Goal: Task Accomplishment & Management: Use online tool/utility

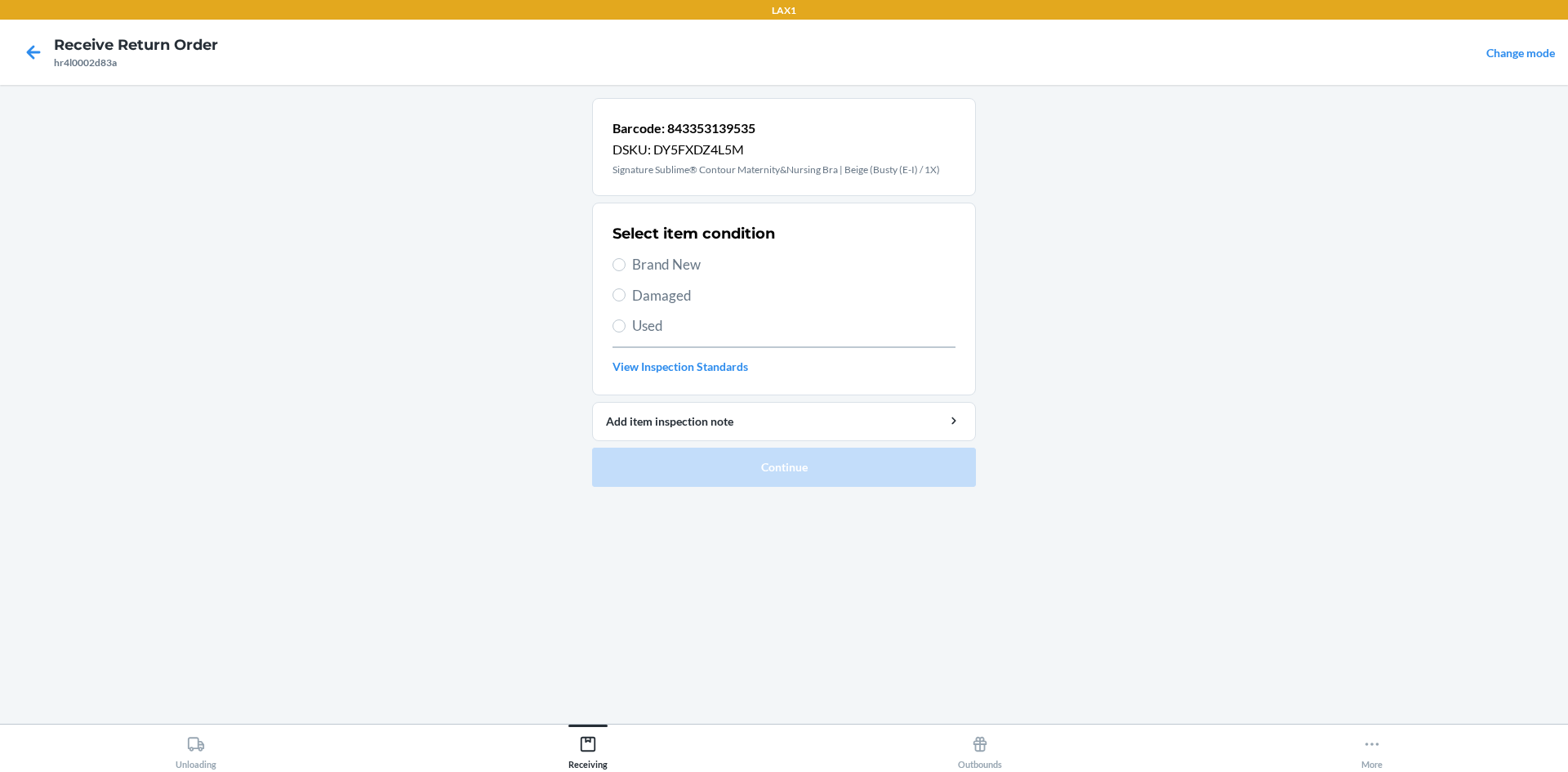
click at [681, 270] on span "Brand New" at bounding box center [794, 264] width 323 height 21
click at [626, 270] on input "Brand New" at bounding box center [619, 264] width 13 height 13
radio input "true"
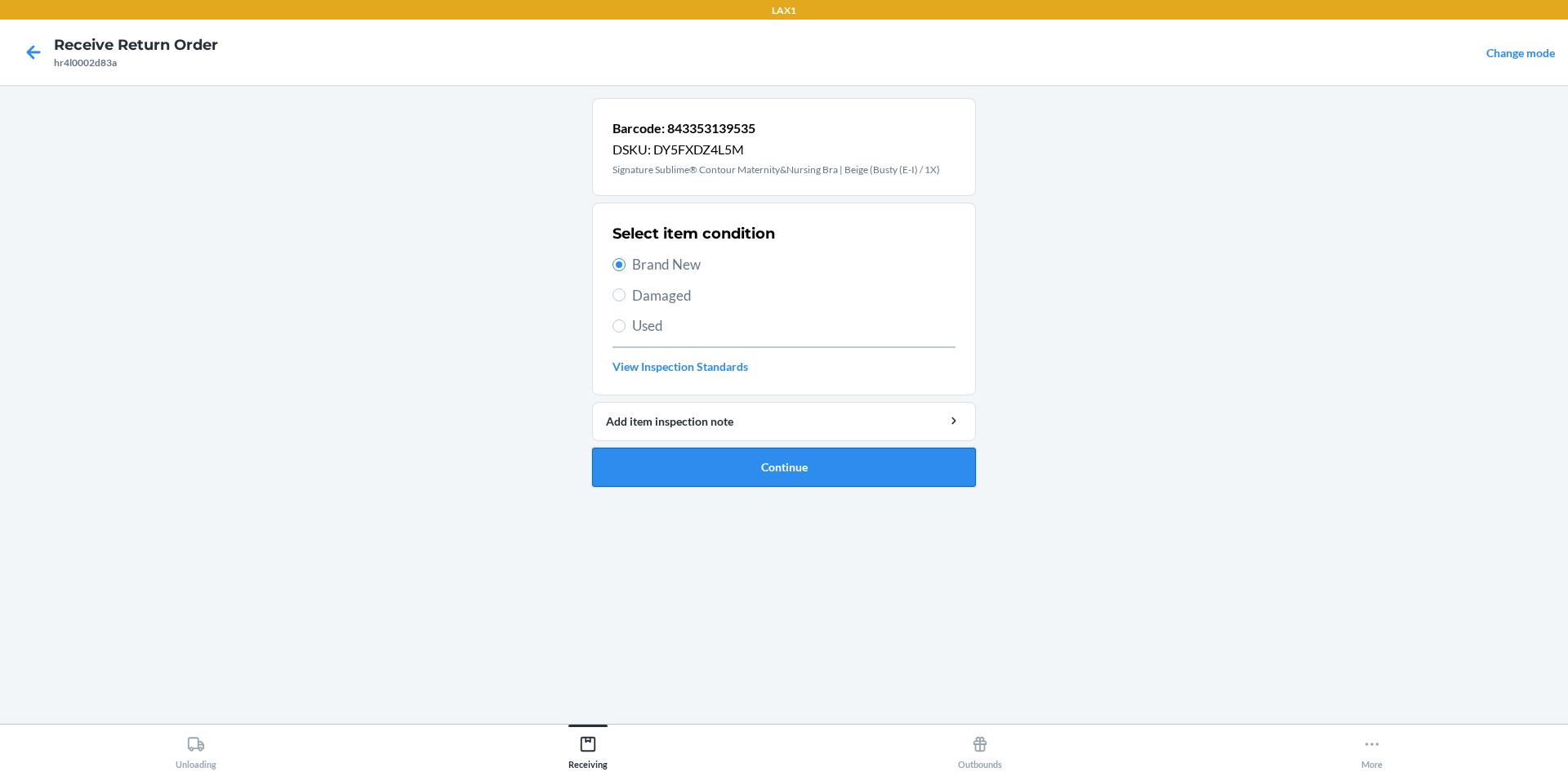
click at [694, 449] on li "Barcode: 843353139535 DSKU: DY5FXDZ4L5M Signature Sublime® Contour Maternity&Nu…" at bounding box center [784, 291] width 384 height 388
click at [694, 449] on button "Continue" at bounding box center [784, 467] width 384 height 39
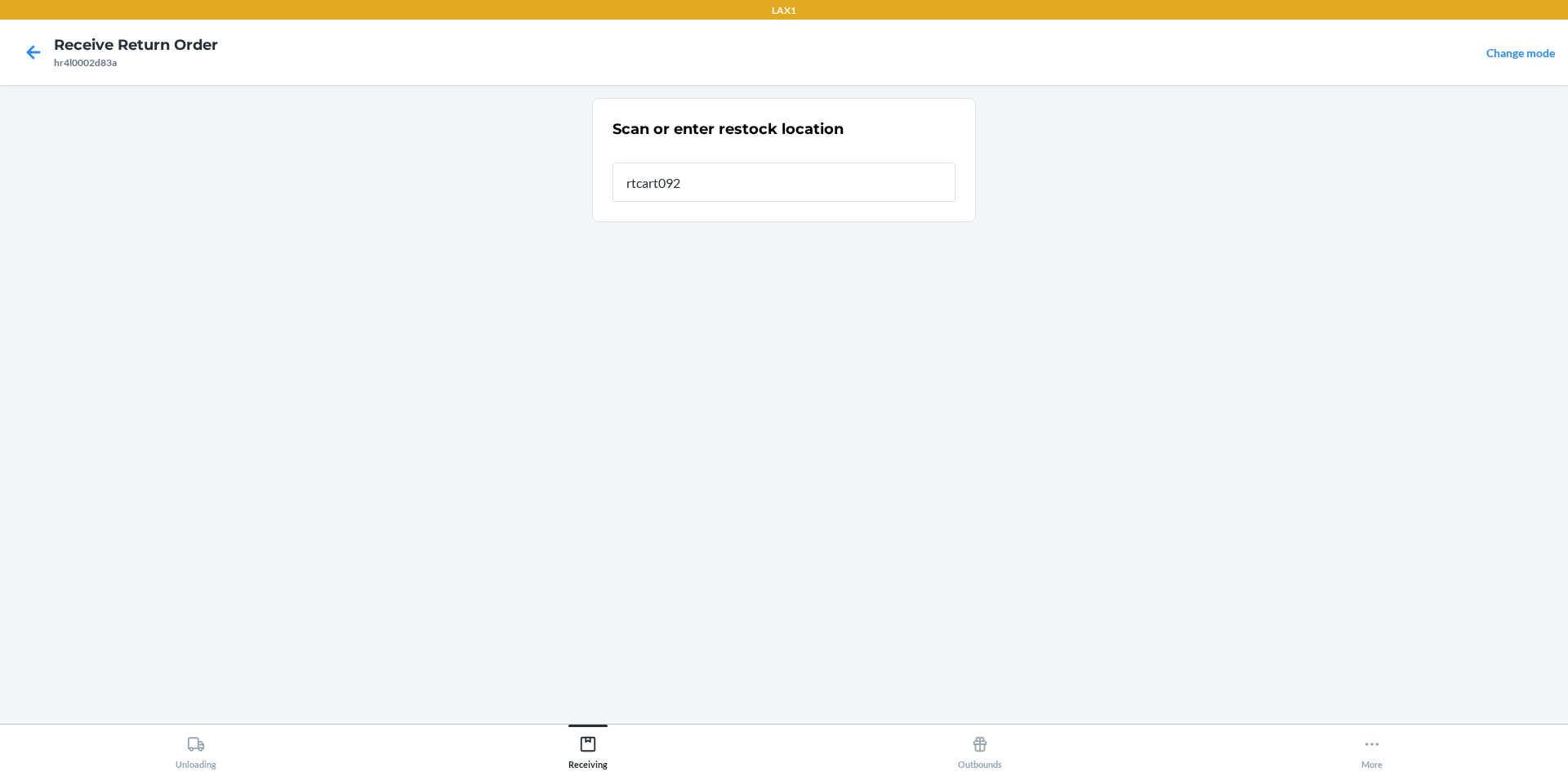
type input "rtcart092"
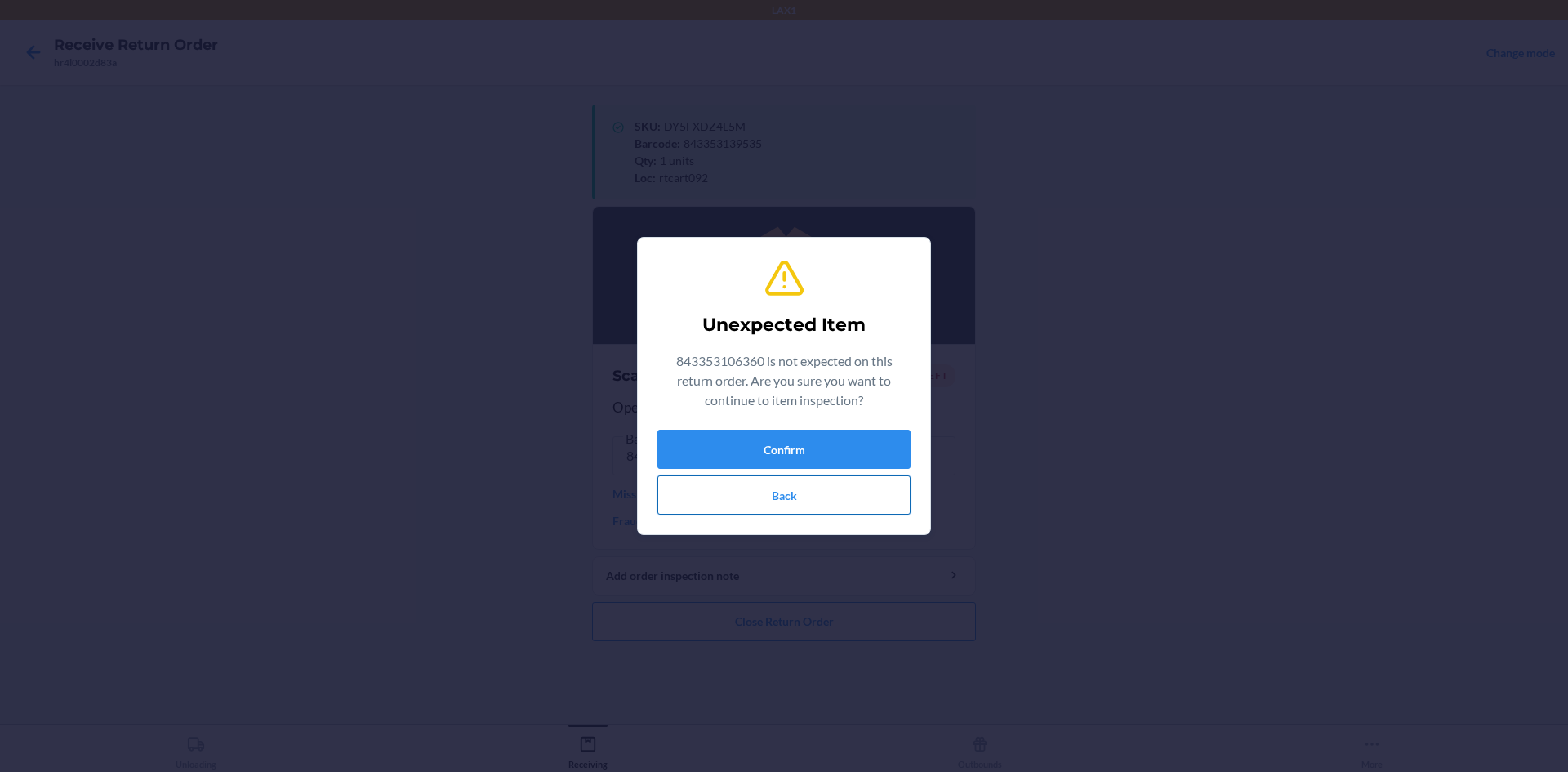
click at [783, 491] on button "Back" at bounding box center [784, 494] width 253 height 39
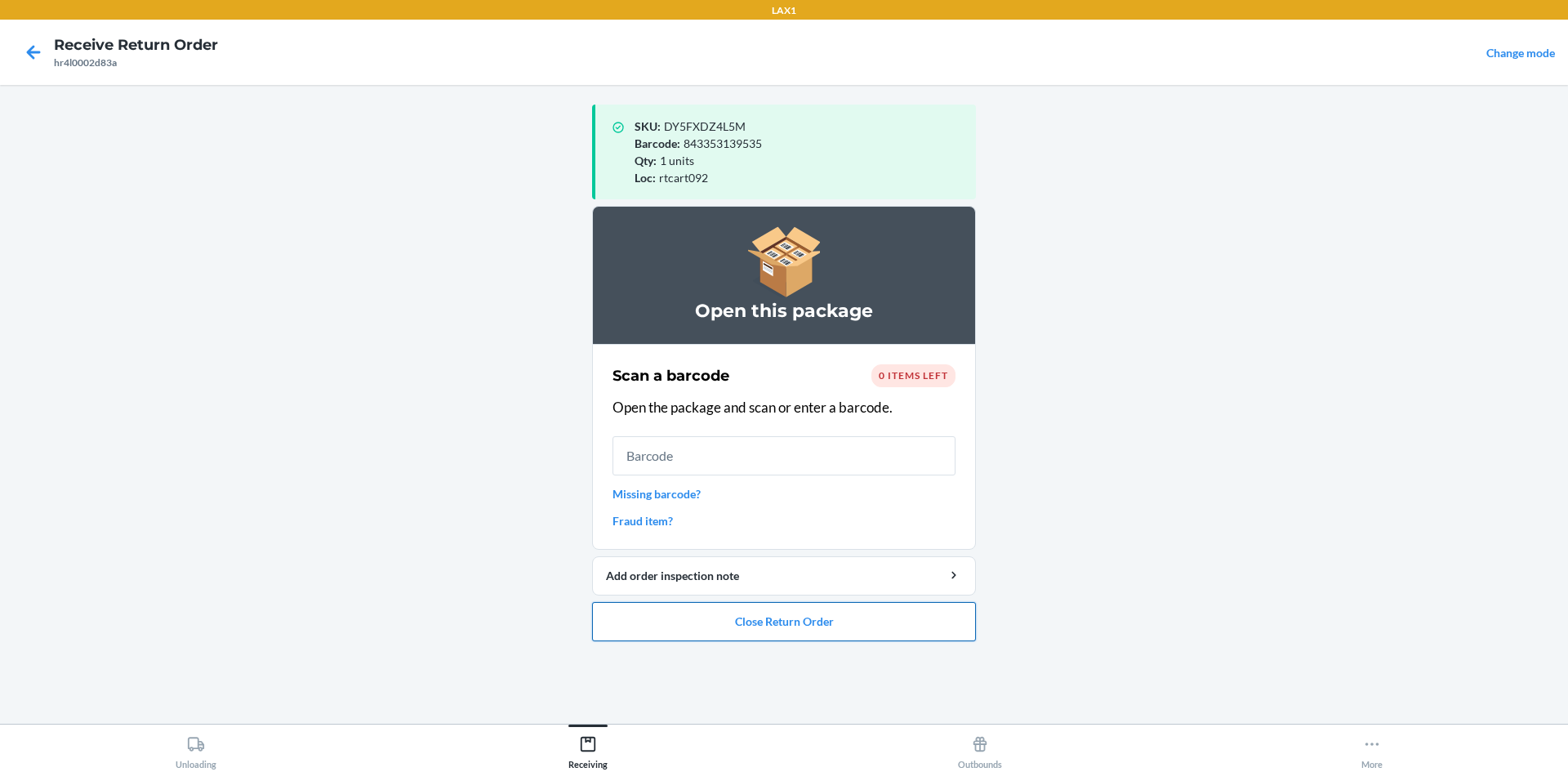
click at [775, 611] on button "Close Return Order" at bounding box center [784, 621] width 384 height 39
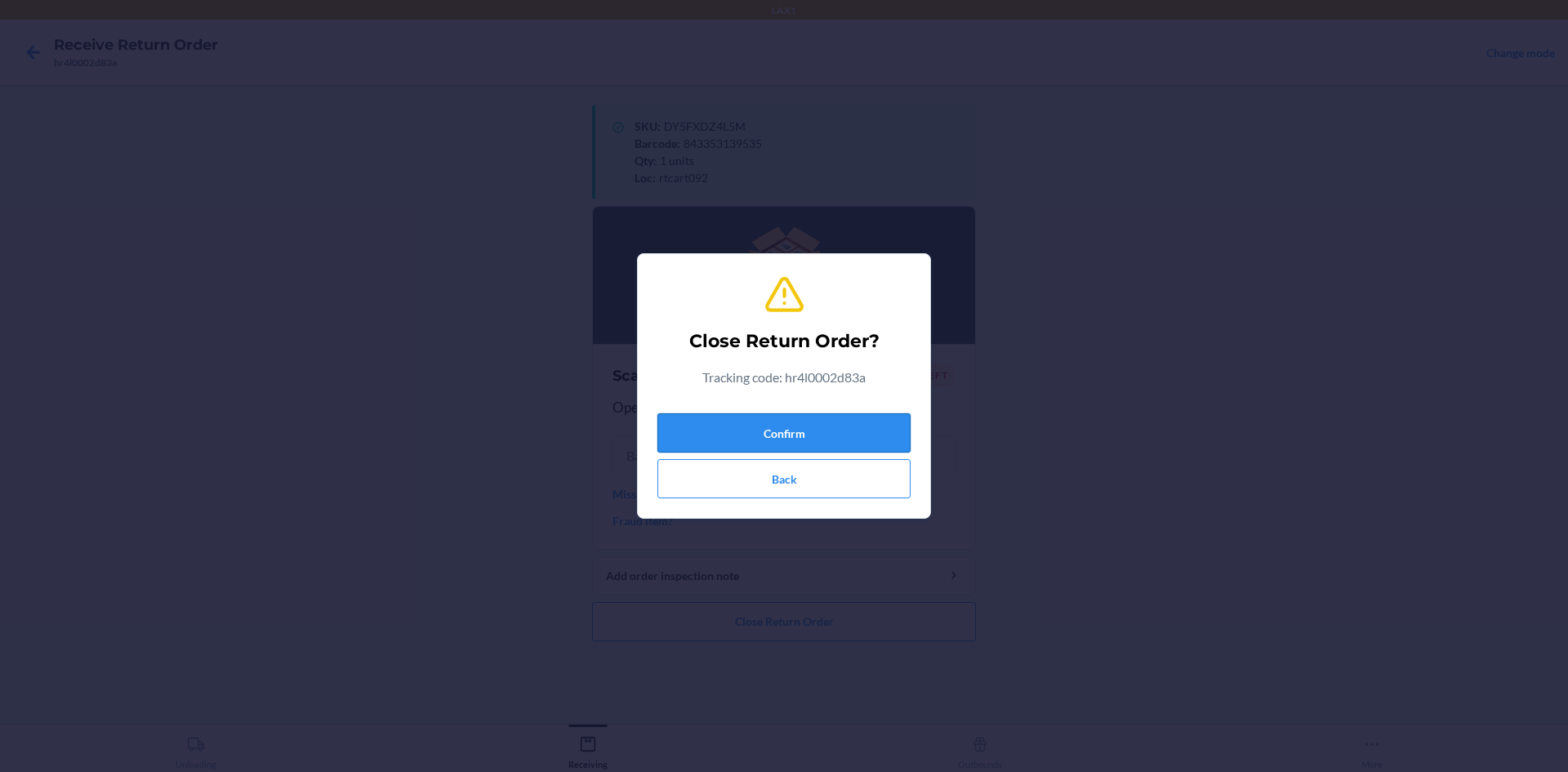
click at [831, 416] on button "Confirm" at bounding box center [784, 432] width 253 height 39
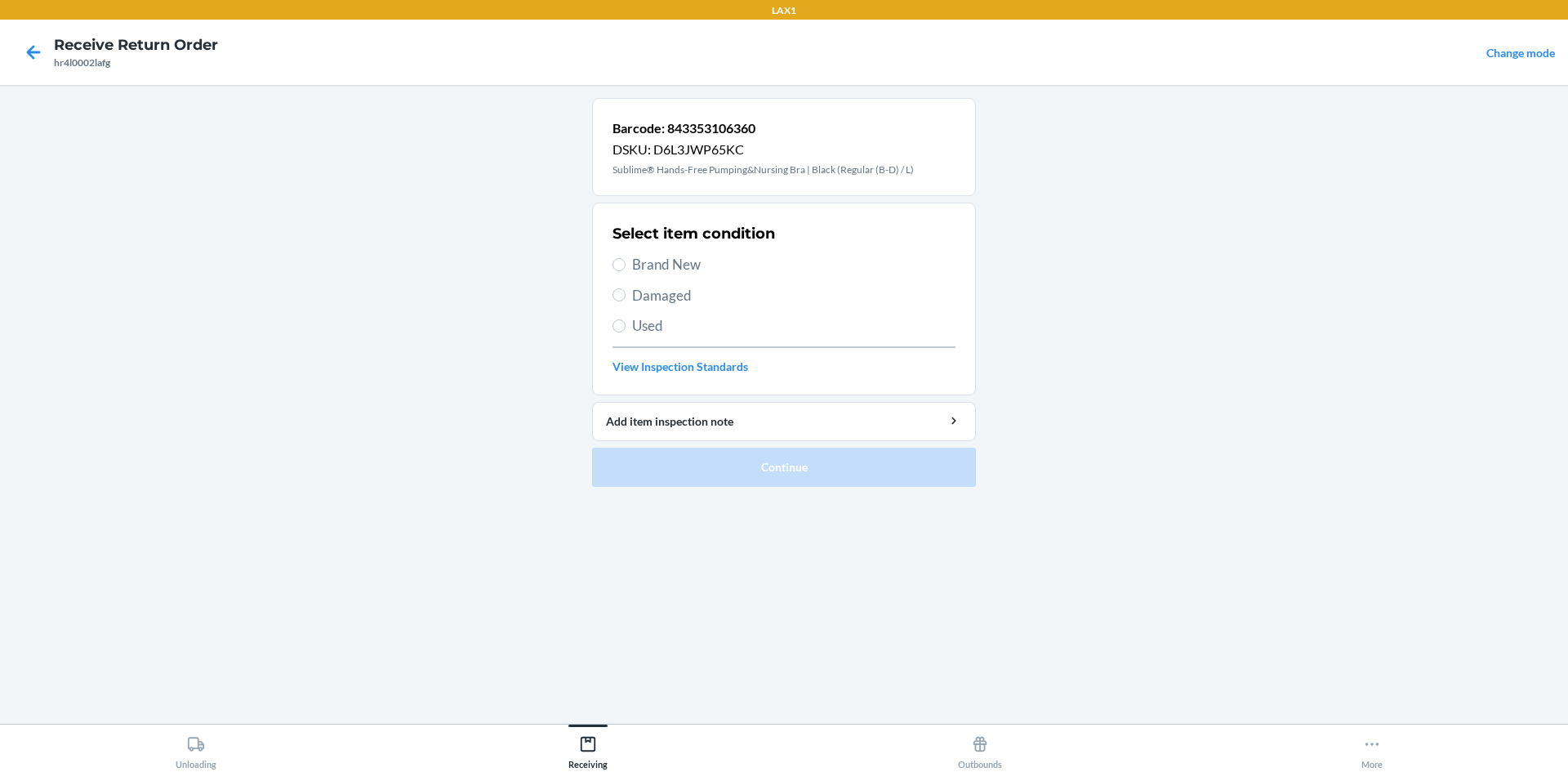
click at [693, 263] on span "Brand New" at bounding box center [794, 264] width 323 height 21
click at [626, 263] on input "Brand New" at bounding box center [619, 264] width 13 height 13
radio input "true"
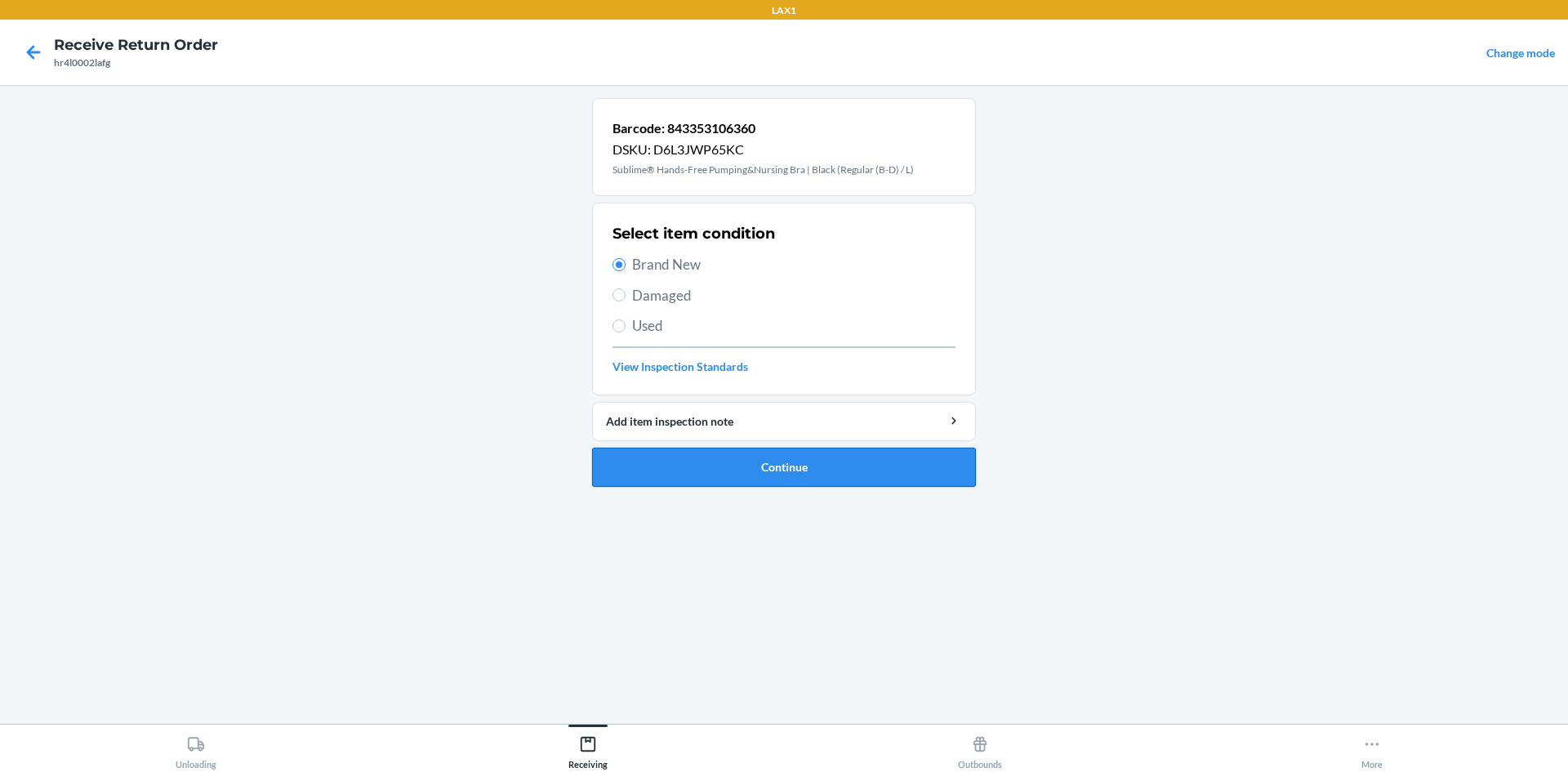
click at [750, 458] on button "Continue" at bounding box center [784, 467] width 384 height 39
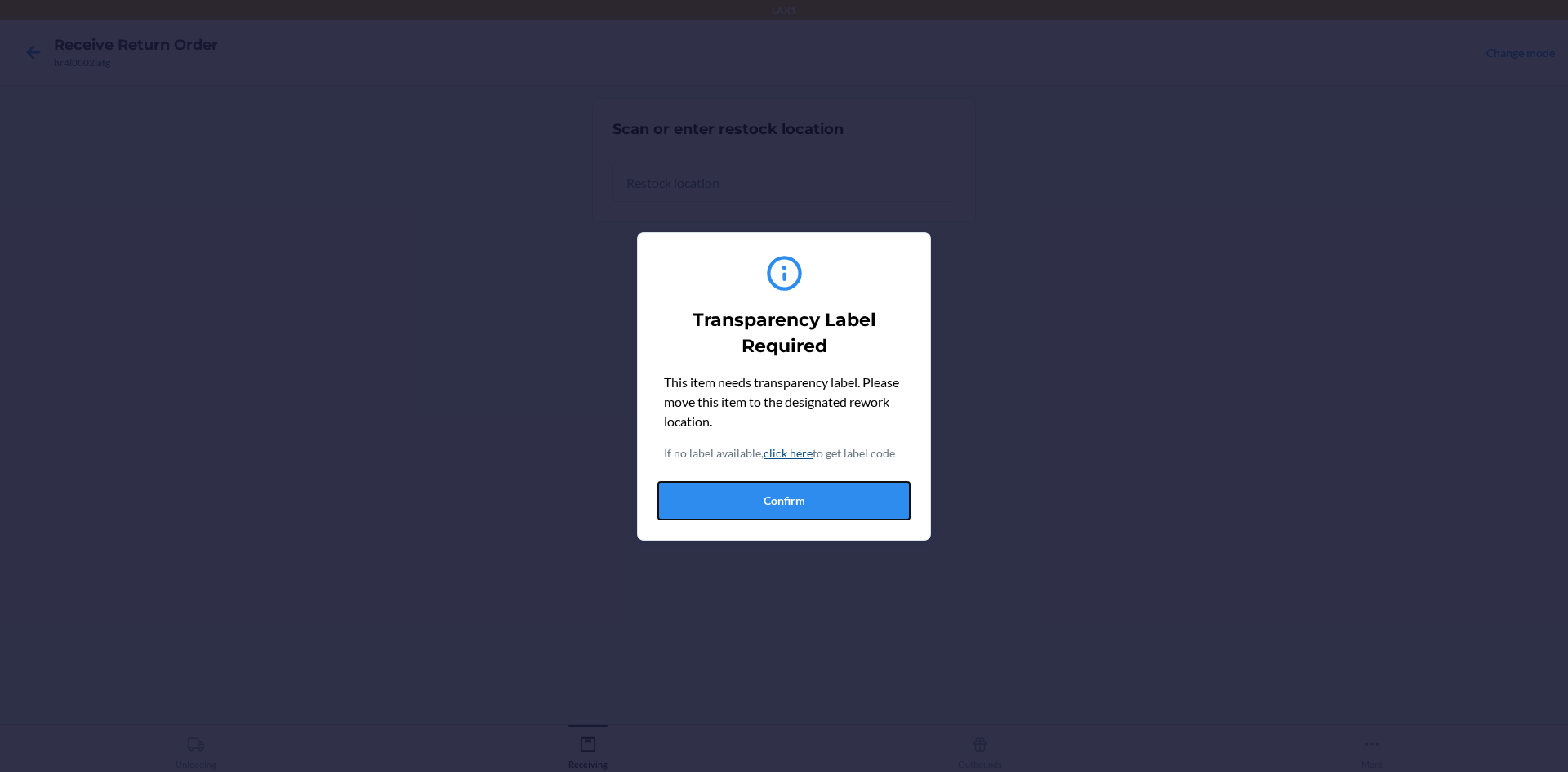
drag, startPoint x: 801, startPoint y: 492, endPoint x: 790, endPoint y: 449, distance: 44.4
click at [801, 492] on button "Confirm" at bounding box center [784, 500] width 253 height 39
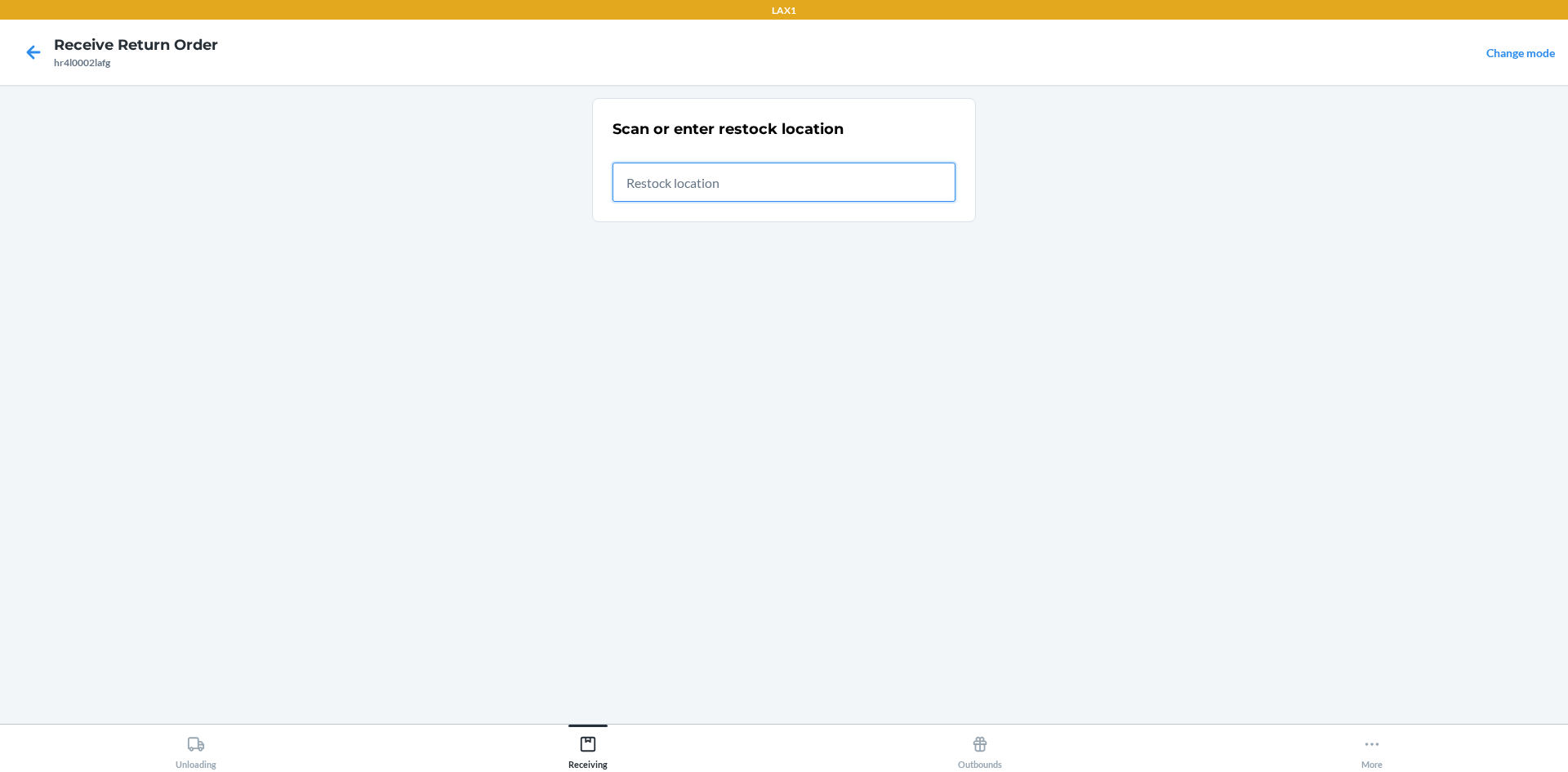
click at [750, 180] on input "text" at bounding box center [783, 182] width 343 height 39
type input "rtcart092"
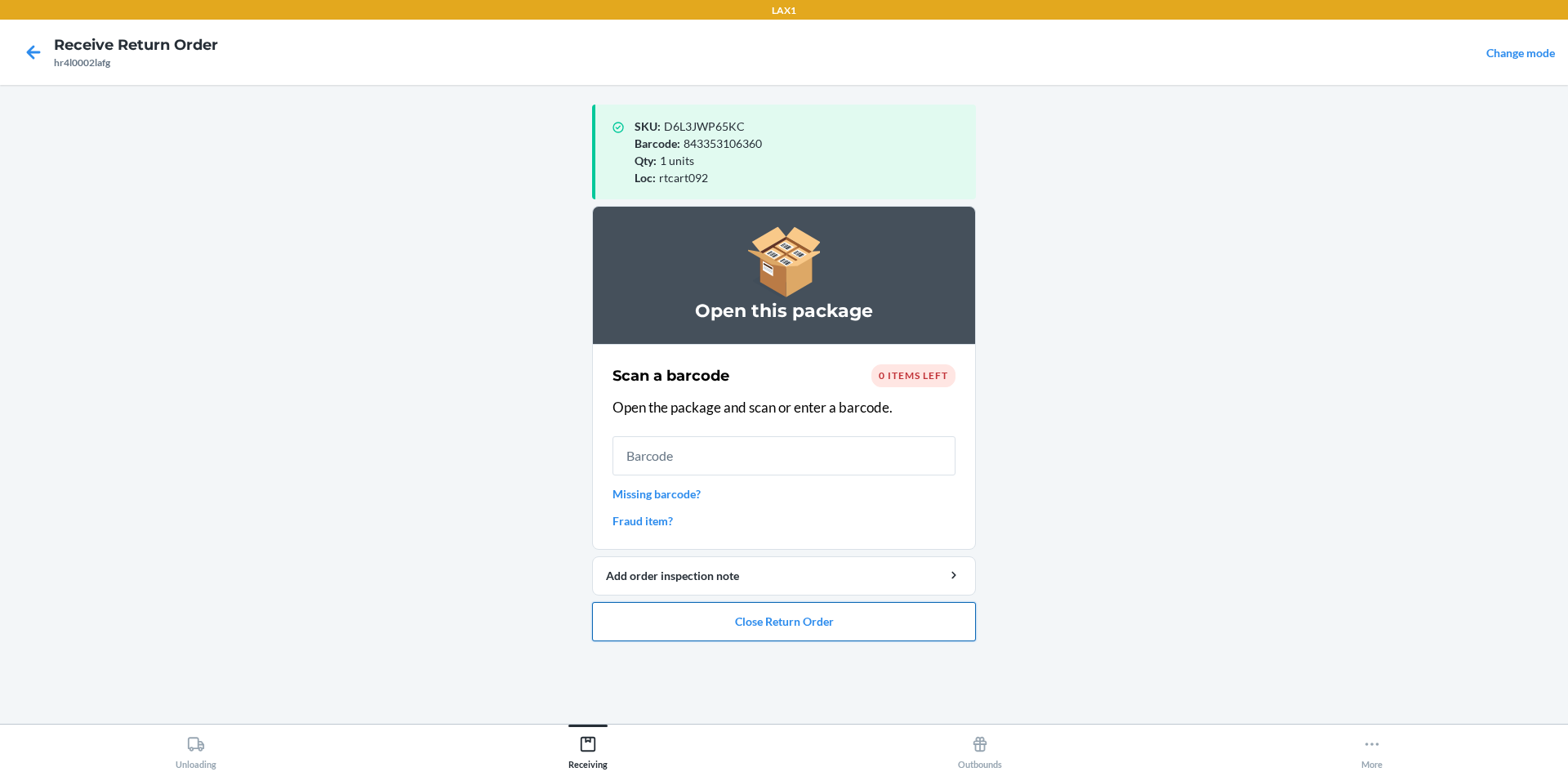
drag, startPoint x: 780, startPoint y: 612, endPoint x: 760, endPoint y: 607, distance: 20.6
click at [770, 610] on button "Close Return Order" at bounding box center [784, 621] width 384 height 39
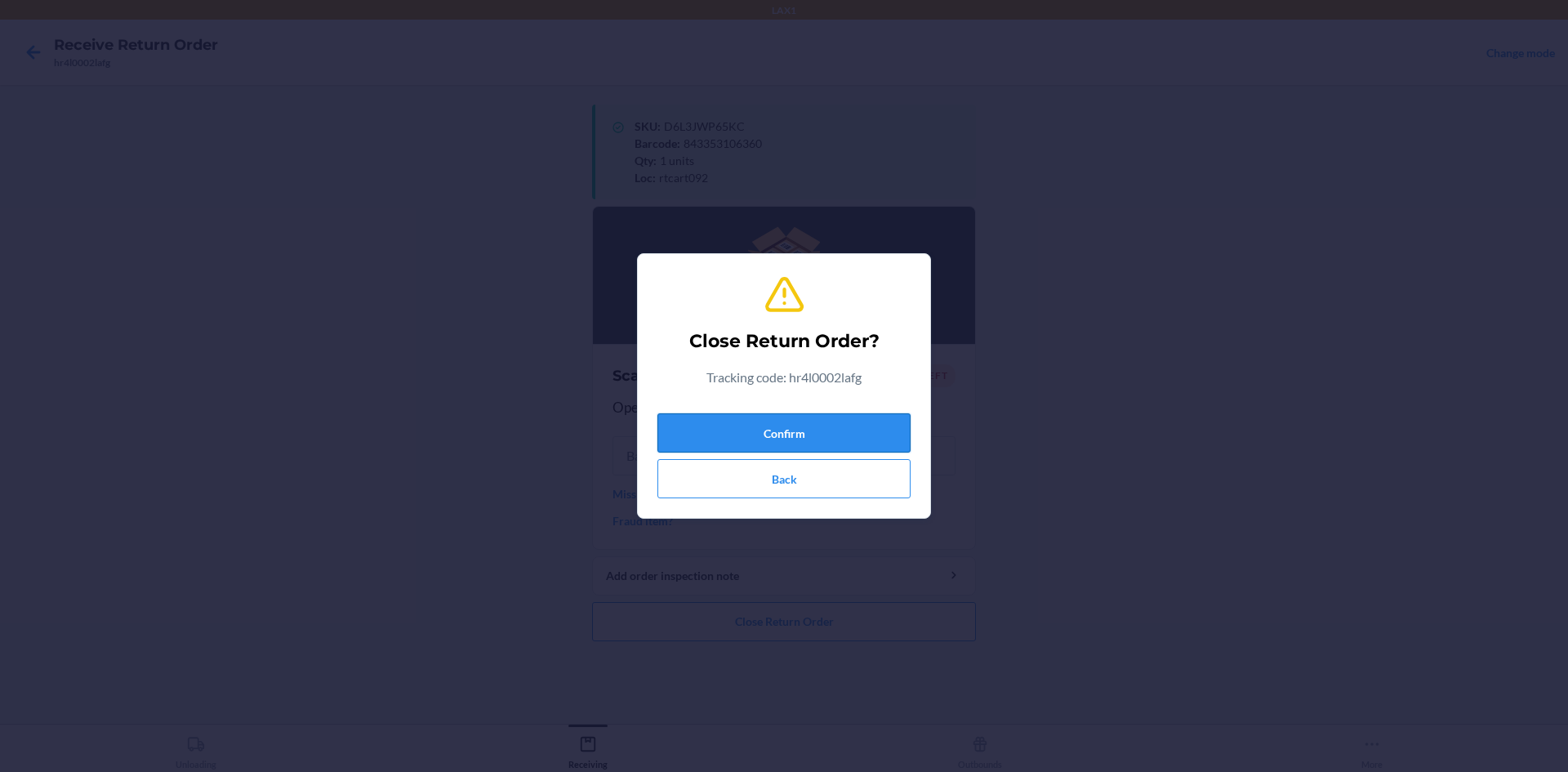
click at [758, 435] on button "Confirm" at bounding box center [784, 432] width 253 height 39
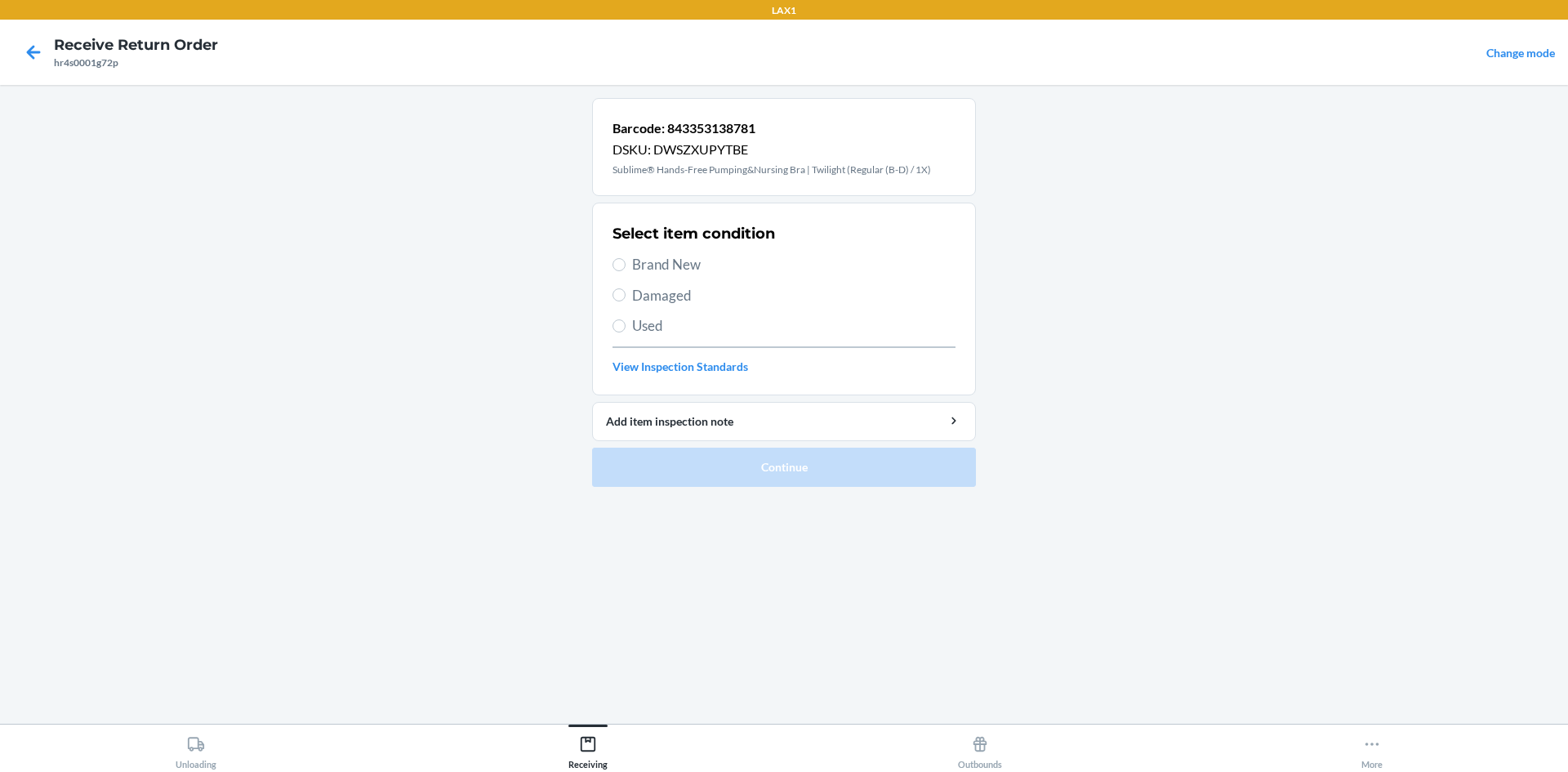
drag, startPoint x: 648, startPoint y: 334, endPoint x: 619, endPoint y: 341, distance: 29.8
click at [648, 334] on span "Used" at bounding box center [794, 325] width 323 height 21
click at [626, 333] on input "Used" at bounding box center [619, 325] width 13 height 13
radio input "true"
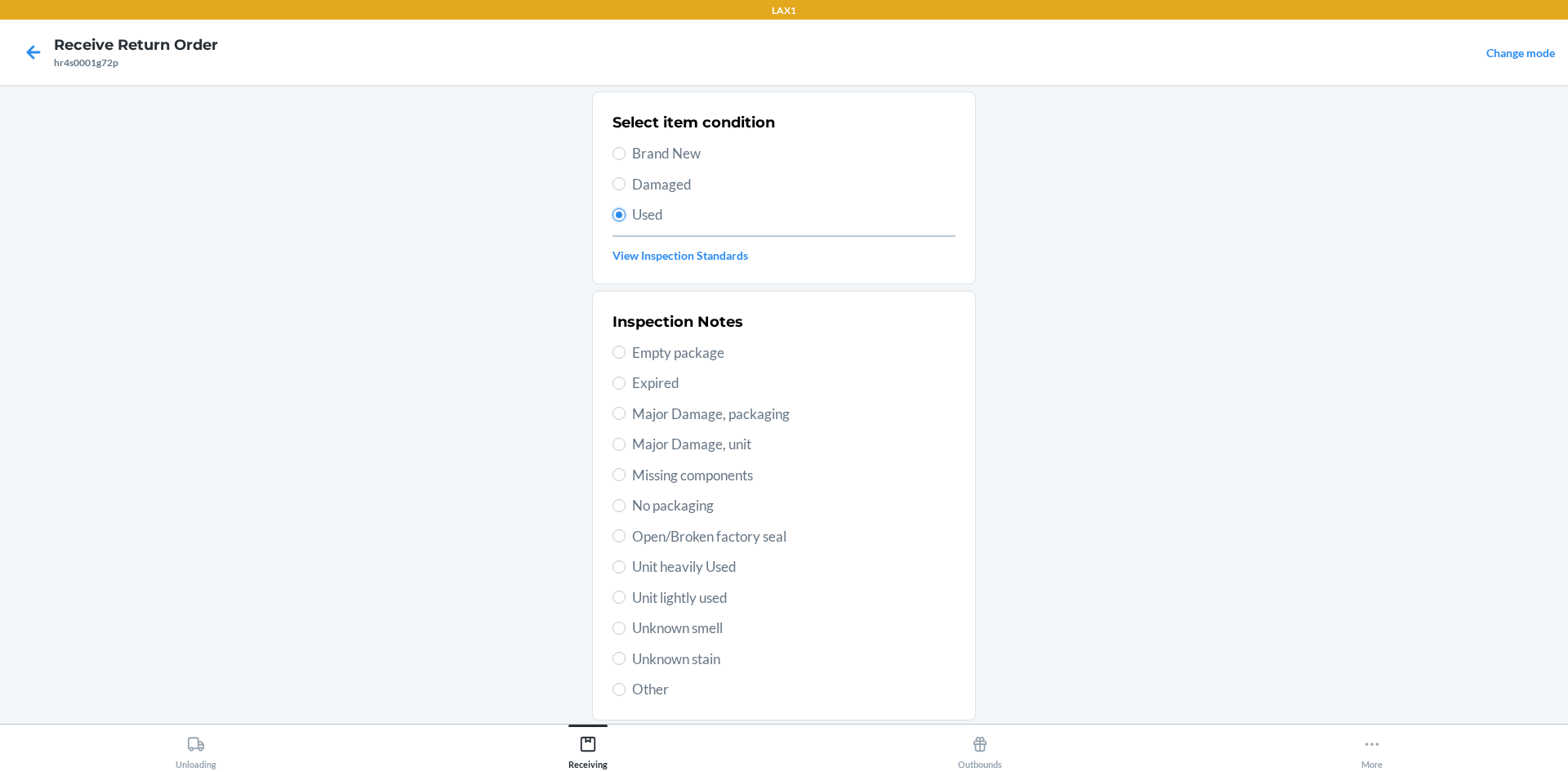
scroll to position [212, 0]
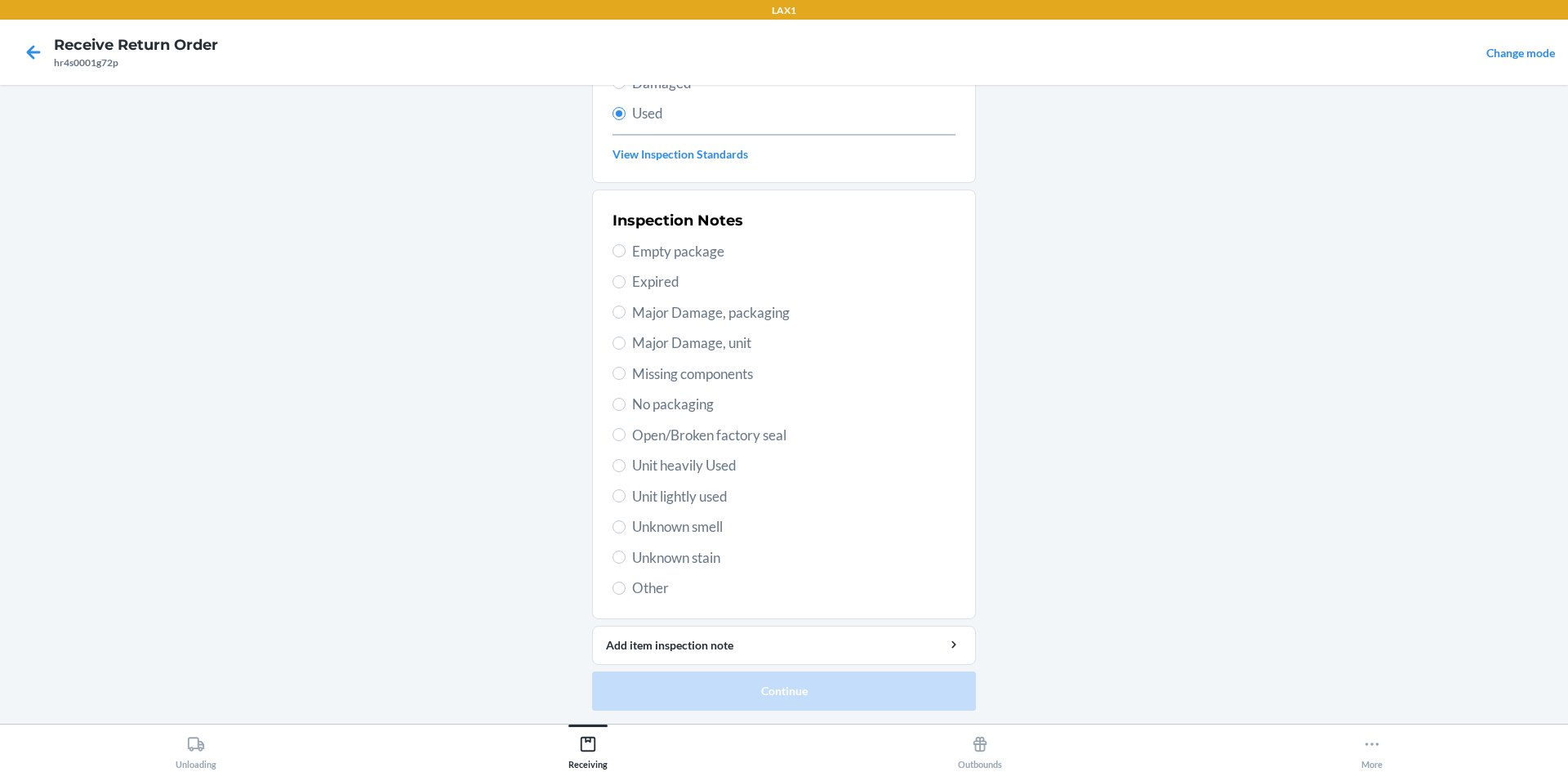
click at [693, 397] on span "No packaging" at bounding box center [794, 404] width 323 height 21
click at [626, 397] on input "No packaging" at bounding box center [619, 404] width 13 height 13
radio input "true"
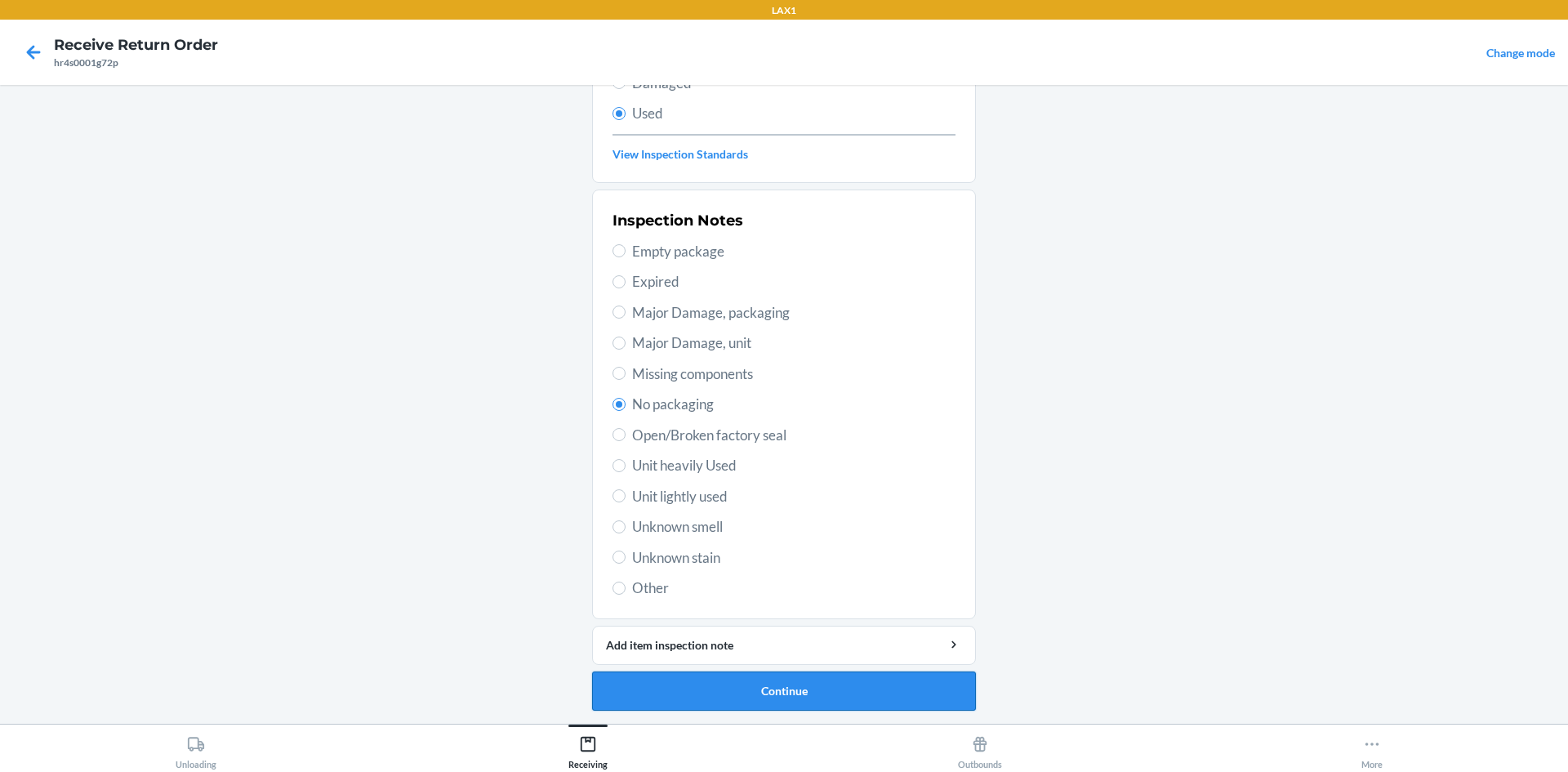
click at [757, 698] on button "Continue" at bounding box center [784, 691] width 384 height 39
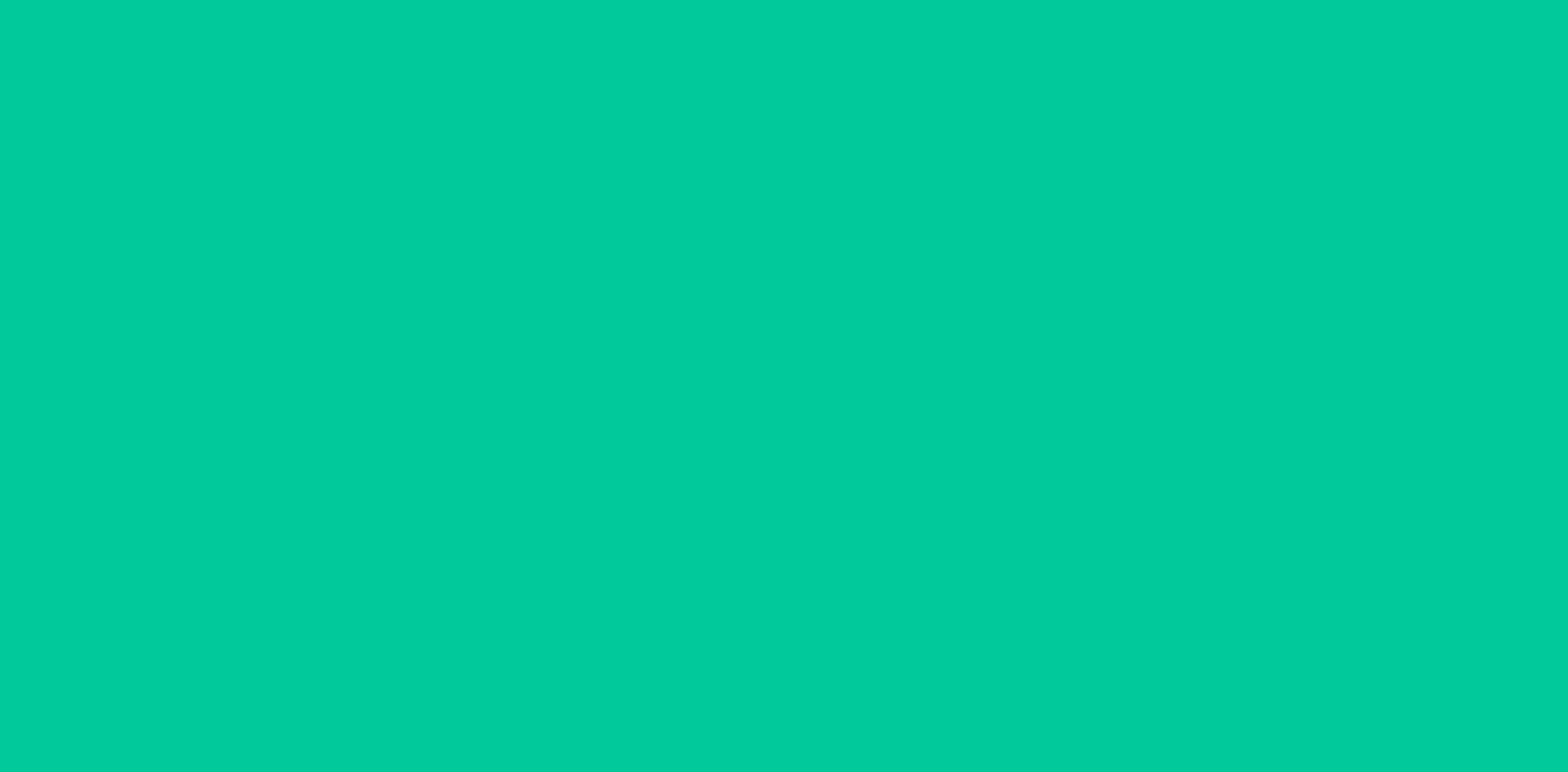
scroll to position [0, 0]
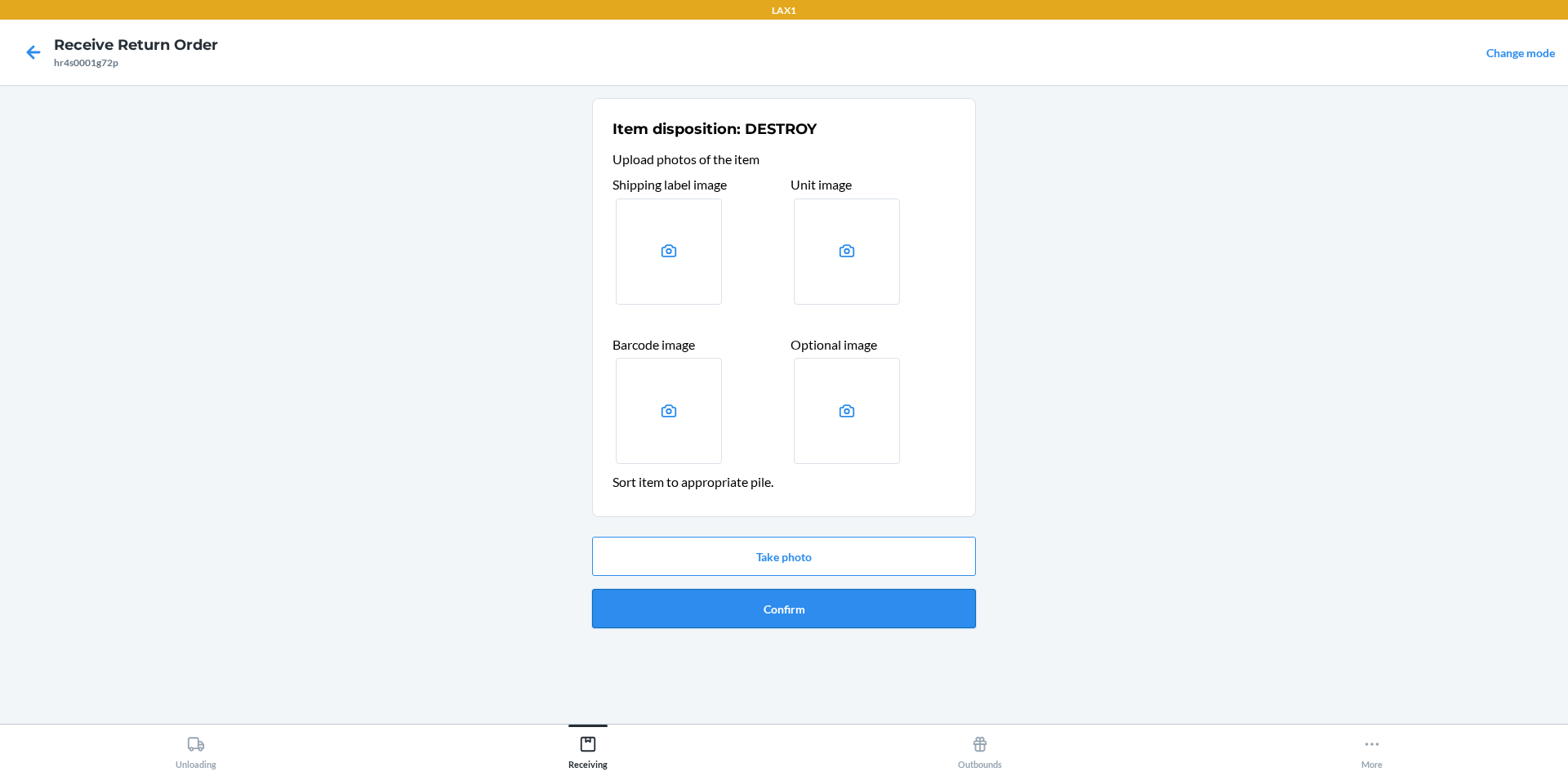
click at [789, 603] on button "Confirm" at bounding box center [784, 608] width 384 height 39
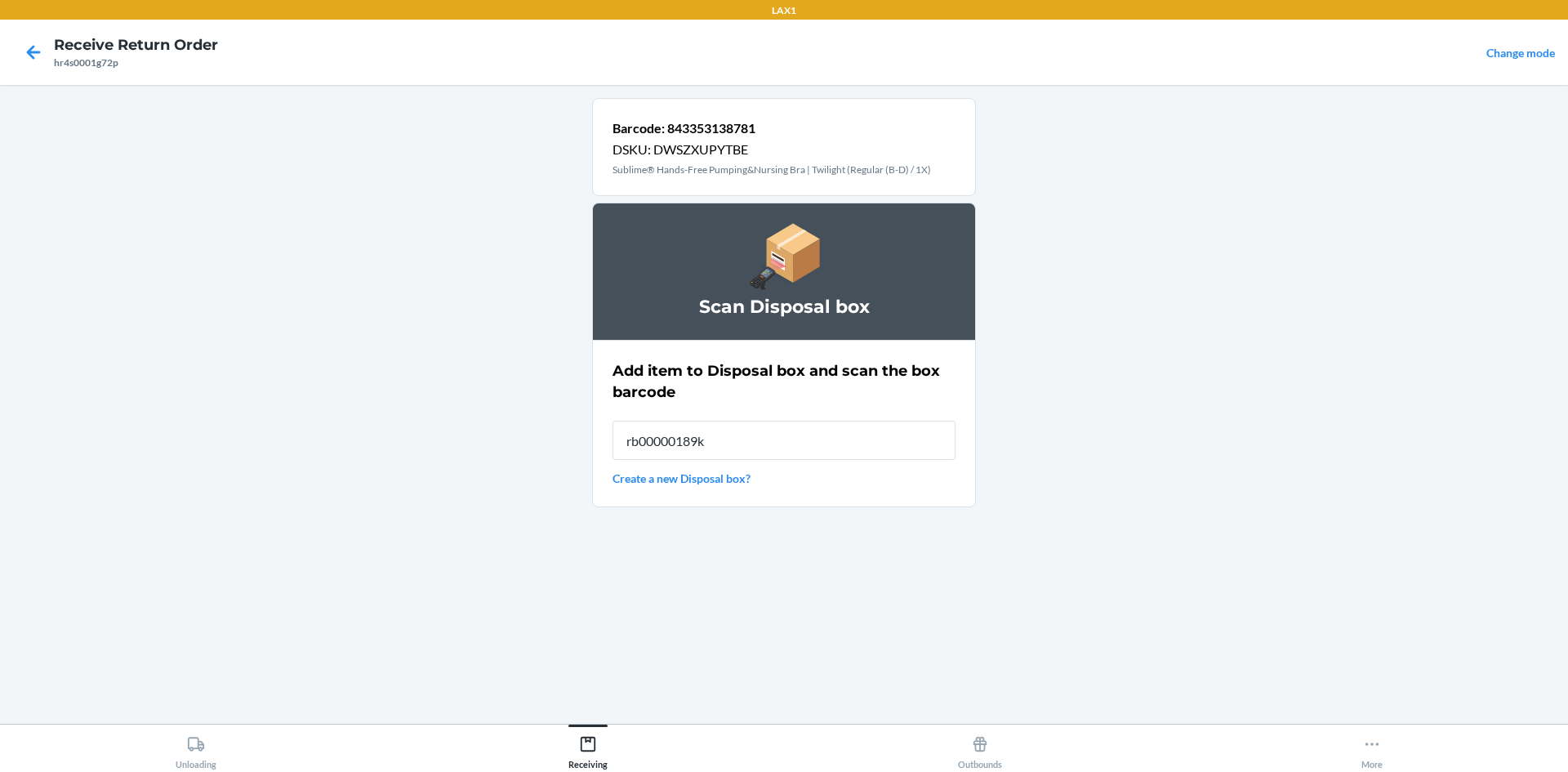
type input "rb00000189k"
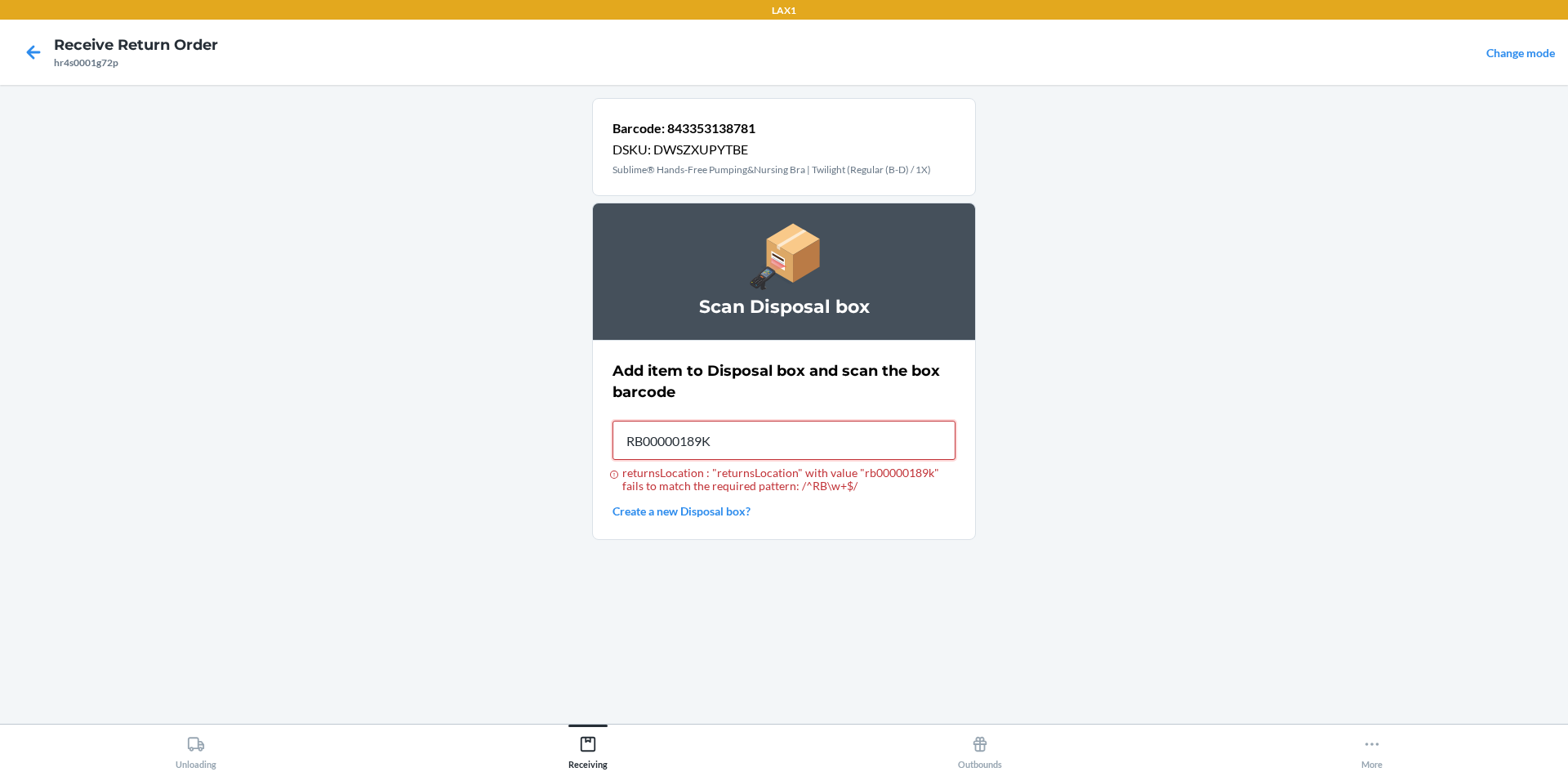
type input "RB00000189K"
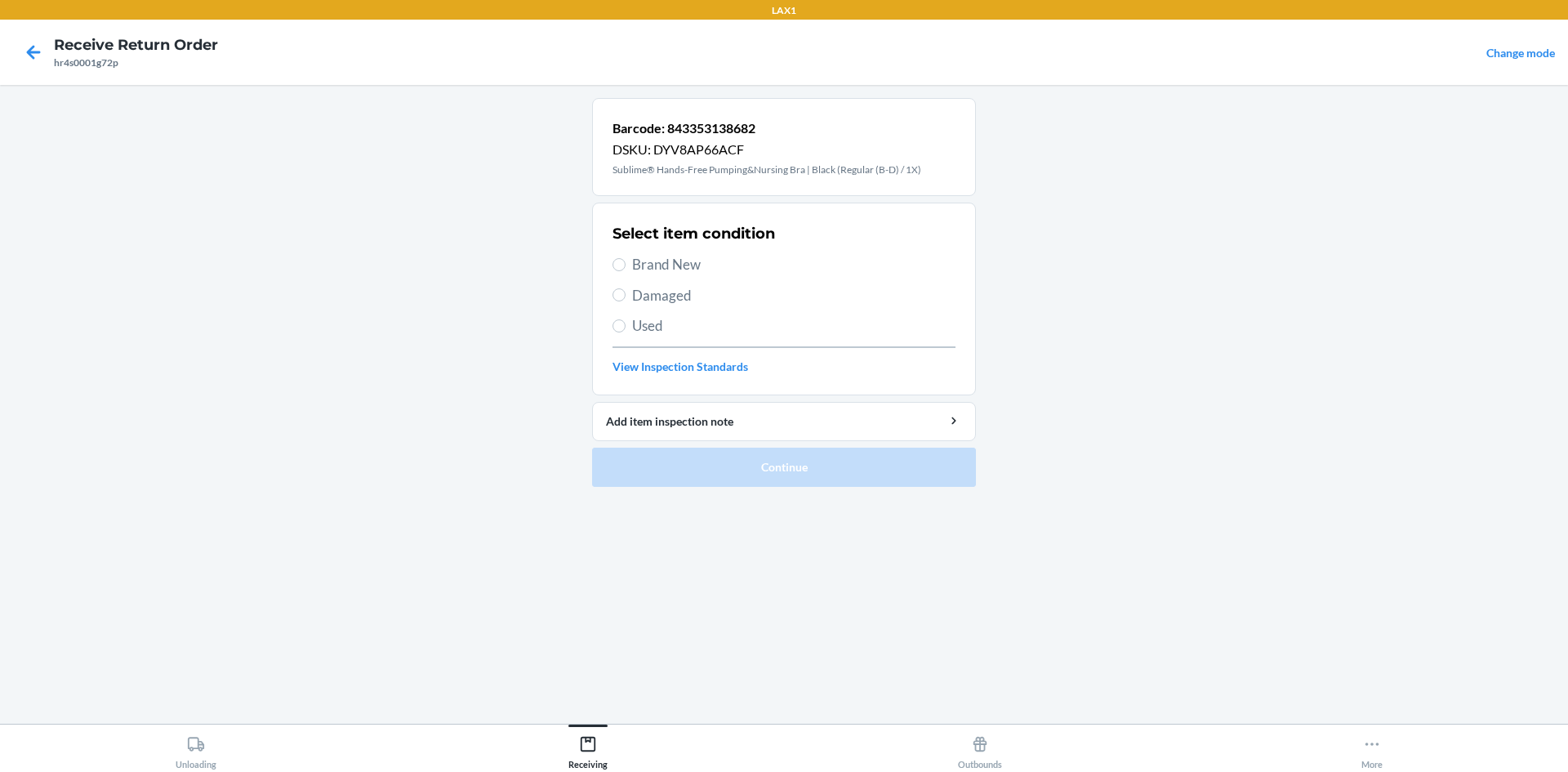
click at [635, 261] on span "Brand New" at bounding box center [794, 264] width 323 height 21
click at [626, 261] on input "Brand New" at bounding box center [619, 264] width 13 height 13
radio input "true"
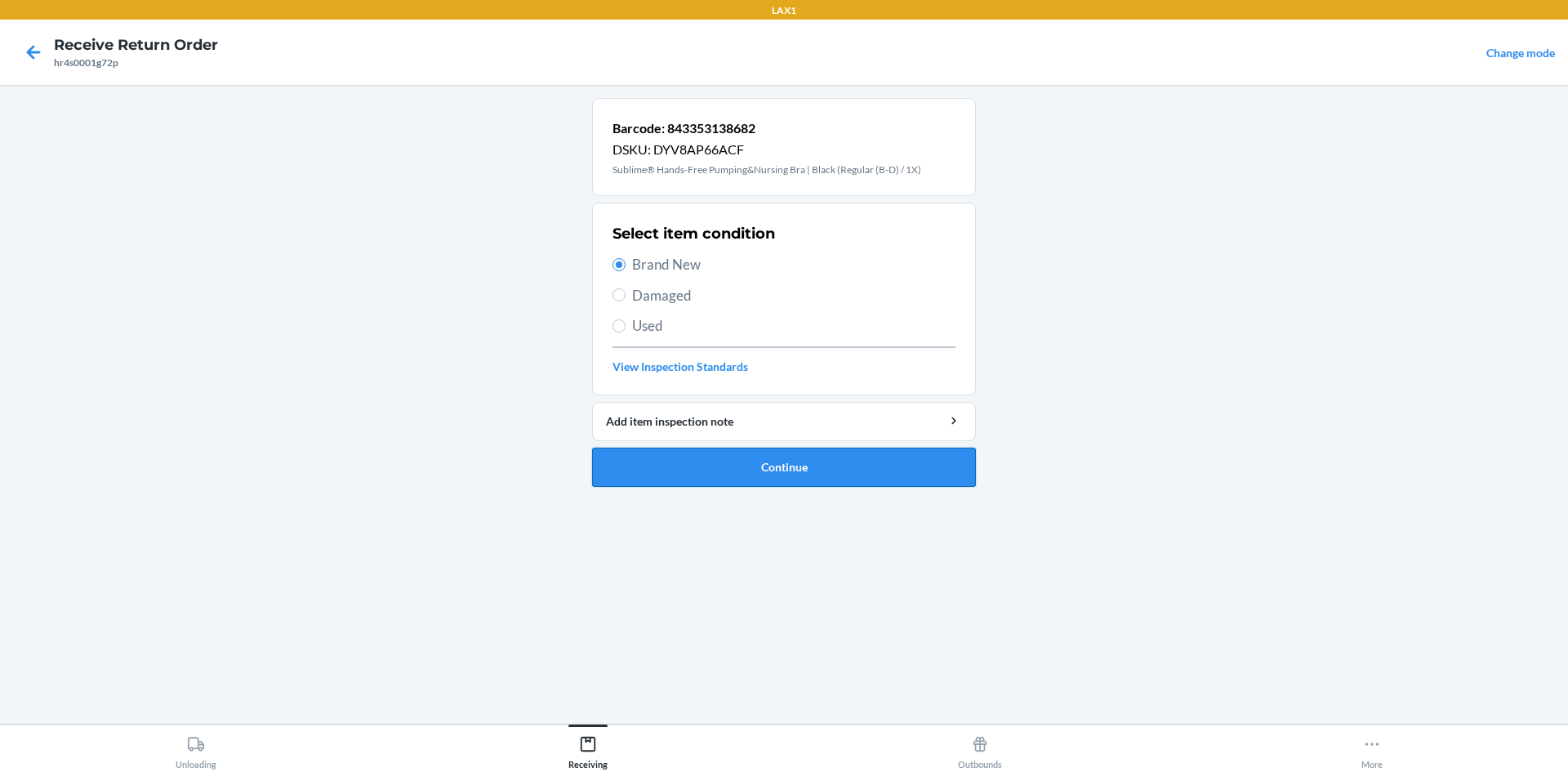
drag, startPoint x: 698, startPoint y: 488, endPoint x: 696, endPoint y: 476, distance: 12.2
click at [698, 485] on ol "Barcode: 843353138682 DSKU: DYV8AP66ACF Sublime® Hands-Free Pumping&Nursing Bra…" at bounding box center [784, 299] width 384 height 402
click at [696, 476] on button "Continue" at bounding box center [784, 467] width 384 height 39
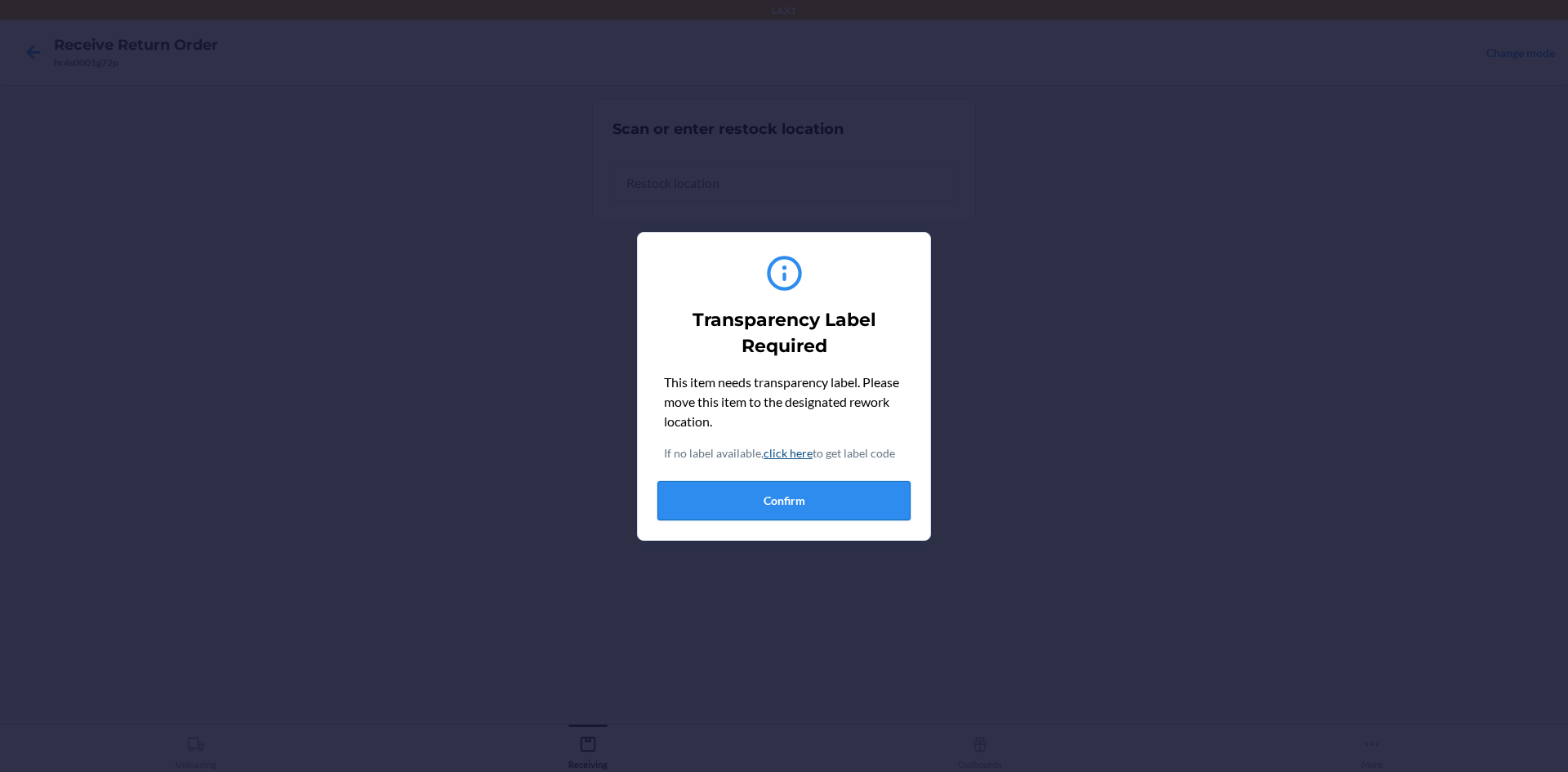
click at [746, 515] on button "Confirm" at bounding box center [784, 500] width 253 height 39
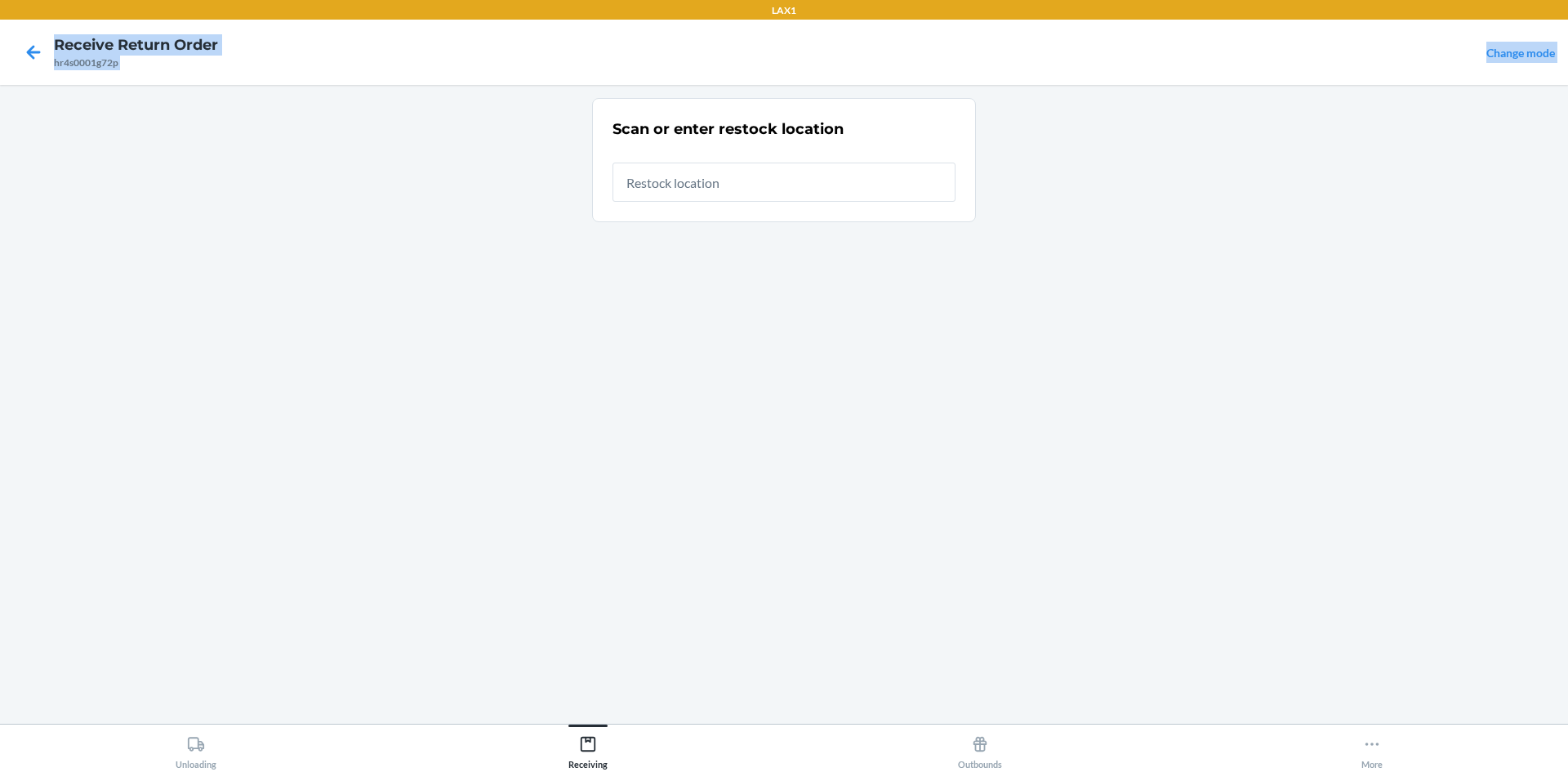
drag, startPoint x: 51, startPoint y: 58, endPoint x: 143, endPoint y: 85, distance: 95.9
click at [143, 85] on div "LAX1 Receive Return Order hr4s0001g72p Change mode Scan or enter restock locati…" at bounding box center [784, 386] width 1568 height 772
click at [151, 71] on nav "Receive Return Order hr4s0001g72p Change mode" at bounding box center [784, 52] width 1568 height 66
drag, startPoint x: 143, startPoint y: 68, endPoint x: 50, endPoint y: 66, distance: 93.0
click at [50, 66] on nav "Receive Return Order hr4s0001g72p Change mode" at bounding box center [784, 52] width 1568 height 66
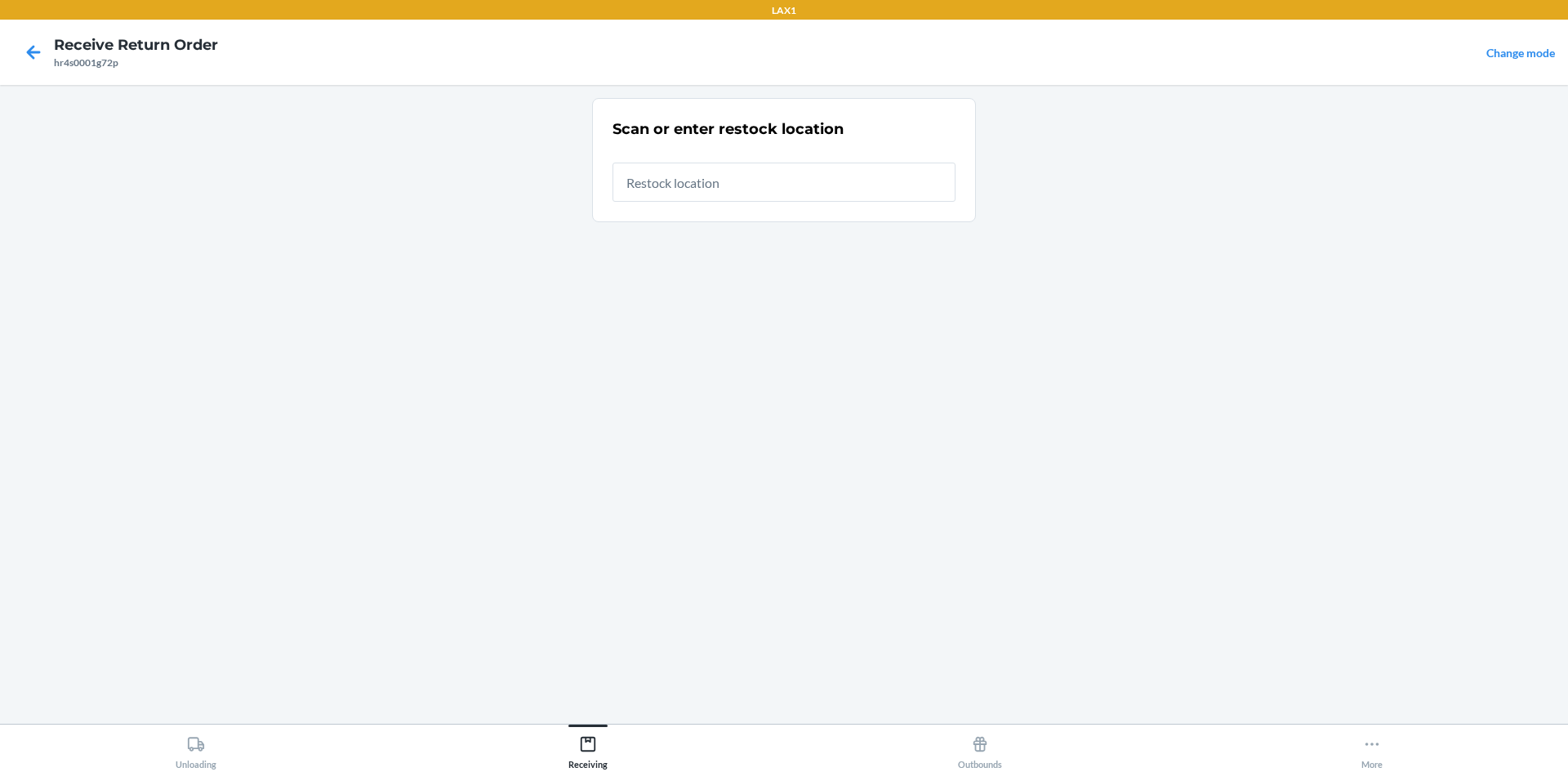
click at [69, 93] on main "Scan or enter restock location" at bounding box center [784, 404] width 1568 height 639
click at [67, 66] on div "hr4s0001g72p" at bounding box center [136, 63] width 164 height 15
copy div "hr4s0001g72p"
click at [26, 48] on icon at bounding box center [33, 52] width 27 height 27
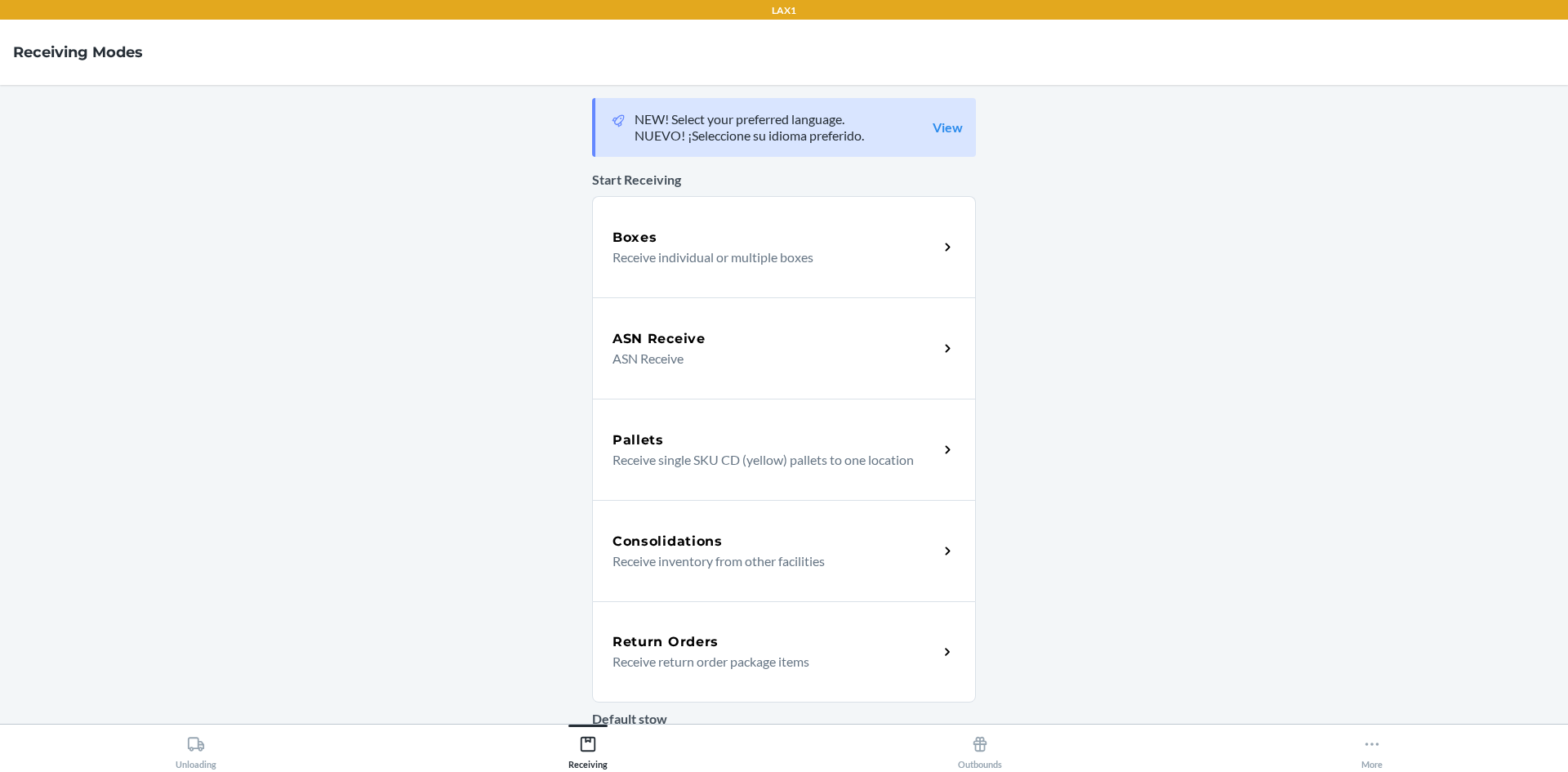
click at [831, 667] on p "Receive return order package items" at bounding box center [768, 661] width 313 height 19
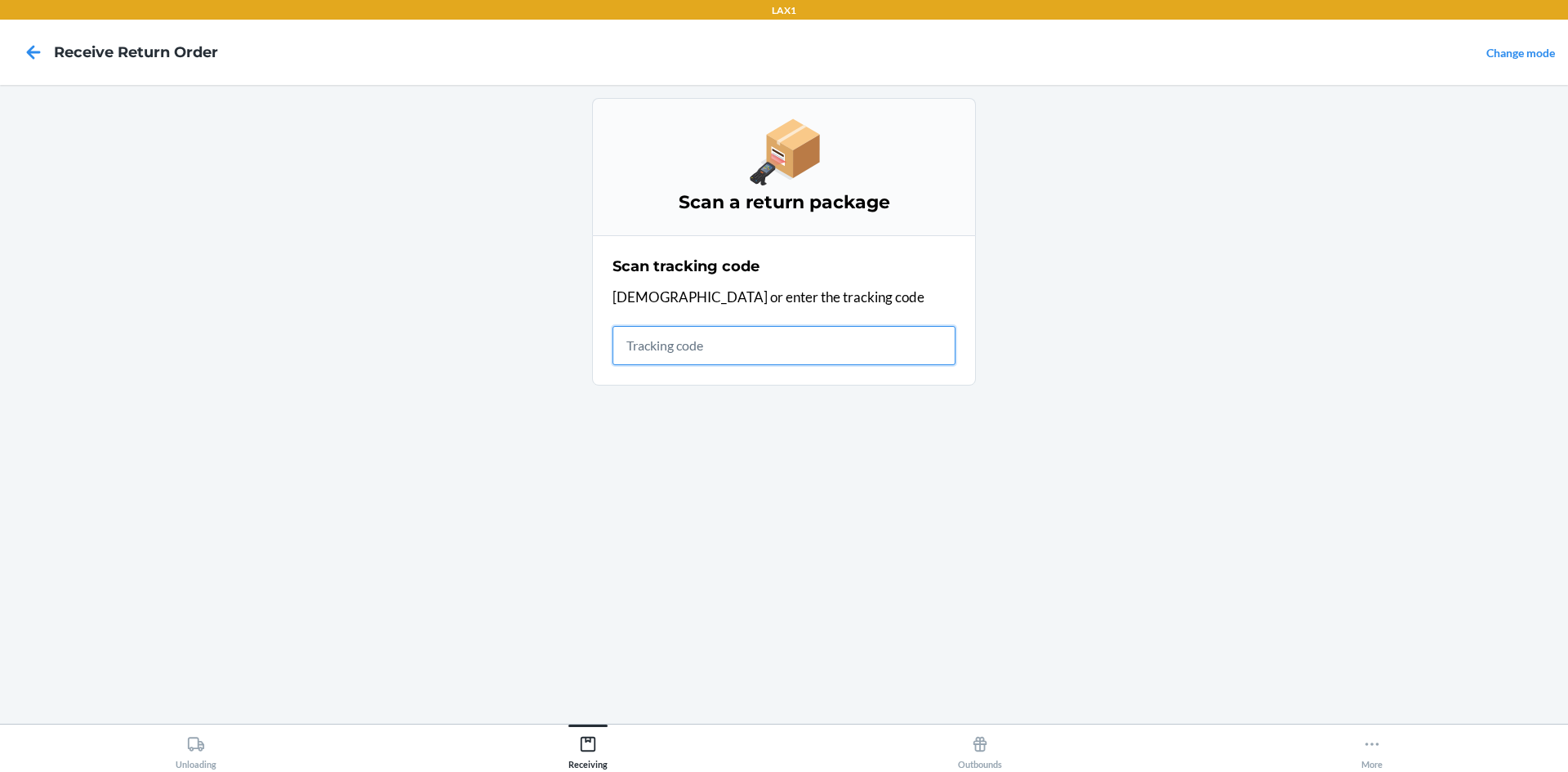
drag, startPoint x: 711, startPoint y: 312, endPoint x: 678, endPoint y: 351, distance: 51.1
click at [678, 351] on input "text" at bounding box center [783, 345] width 343 height 39
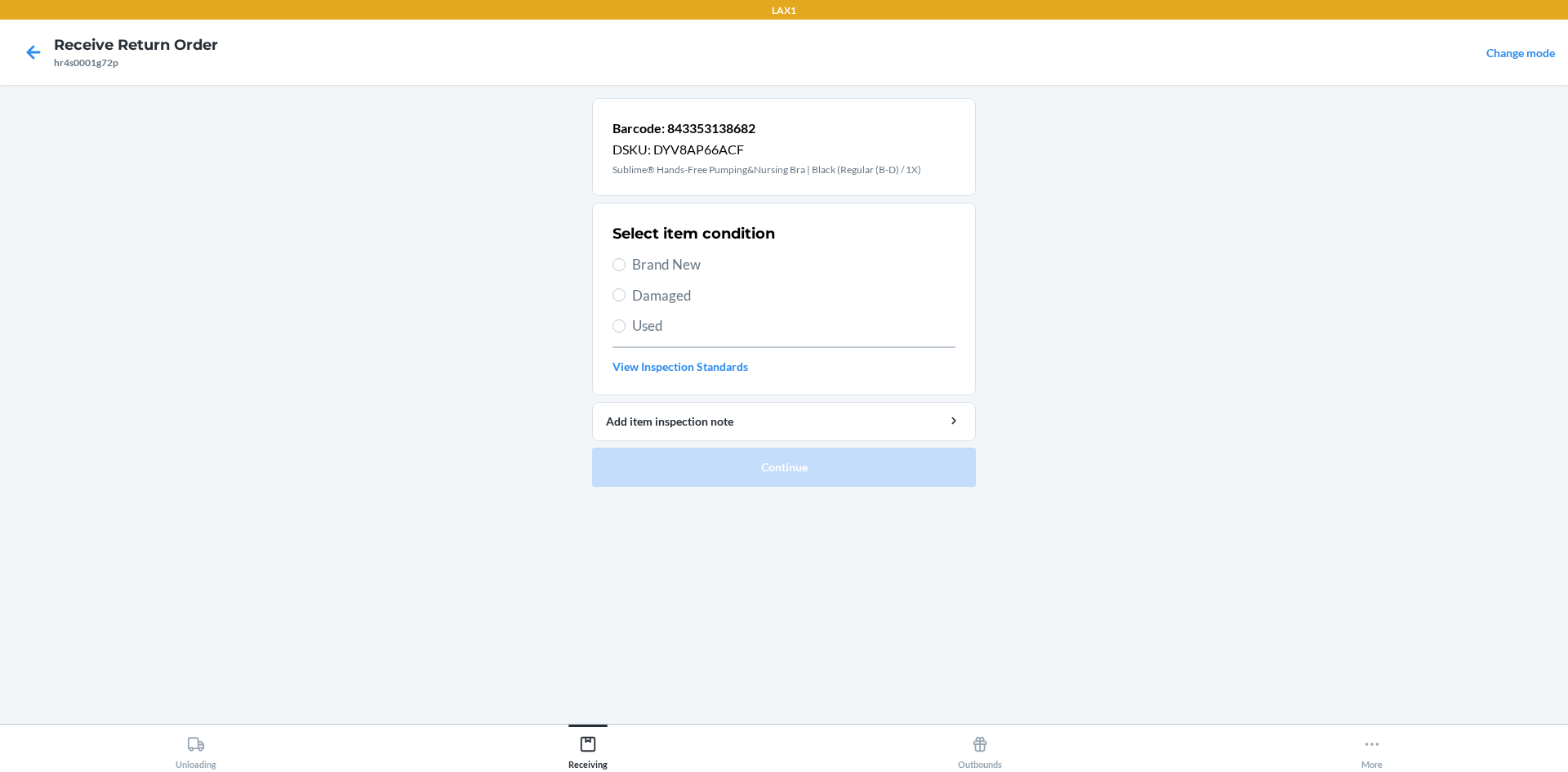
click at [672, 260] on span "Brand New" at bounding box center [794, 264] width 323 height 21
click at [626, 260] on input "Brand New" at bounding box center [619, 264] width 13 height 13
radio input "true"
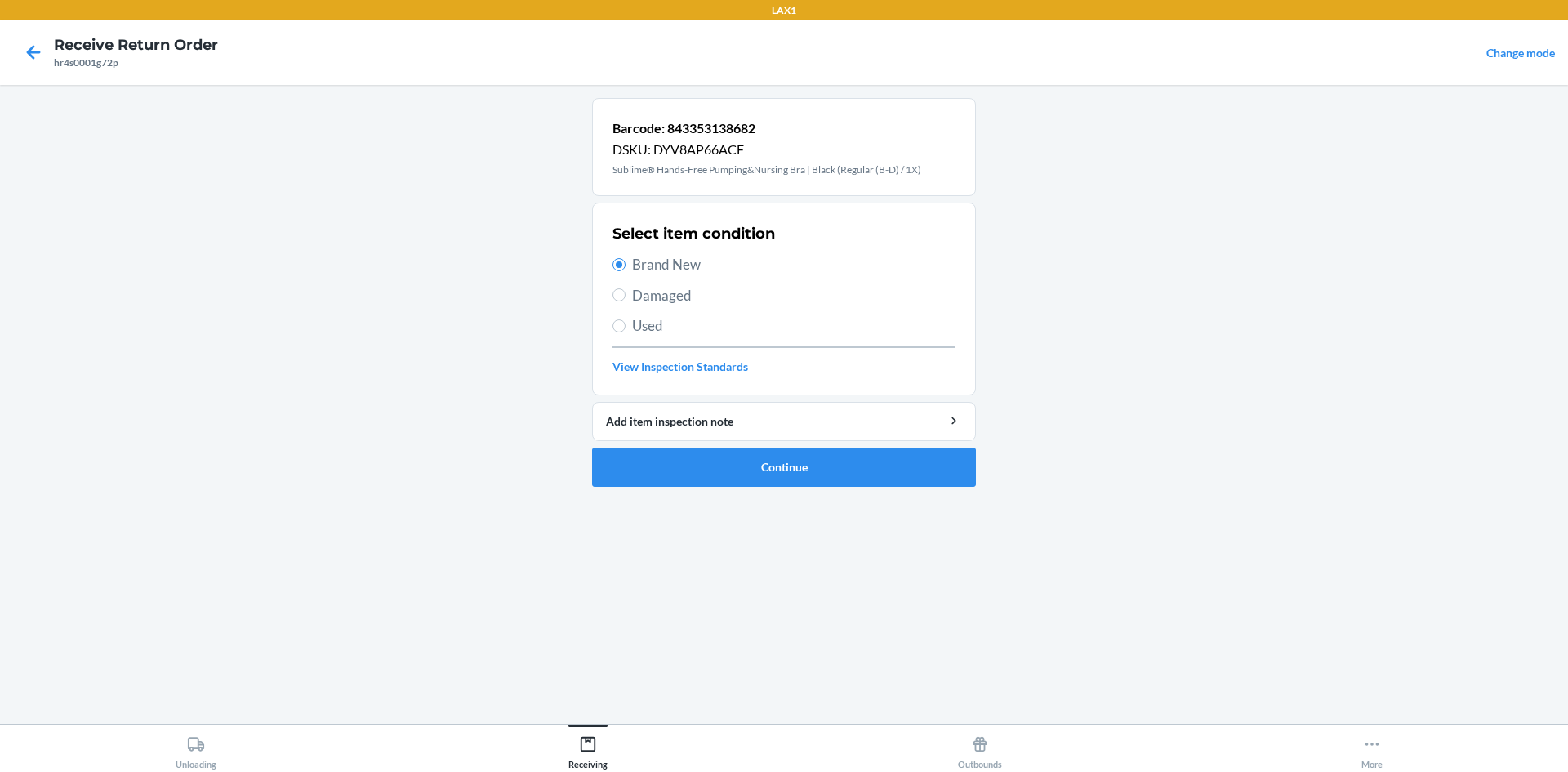
click at [640, 323] on span "Used" at bounding box center [794, 325] width 323 height 21
click at [626, 323] on input "Used" at bounding box center [619, 325] width 13 height 13
radio input "true"
radio input "false"
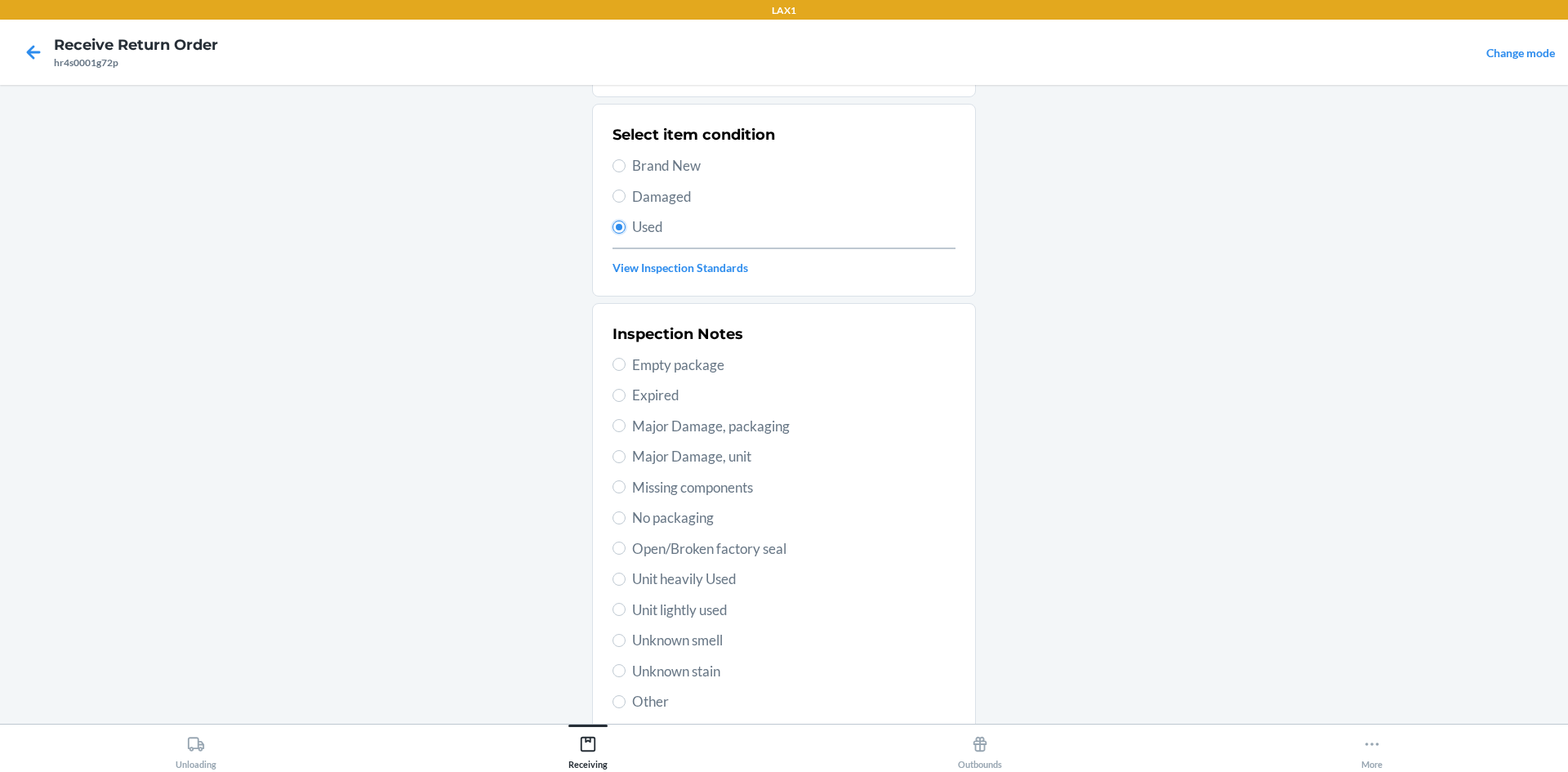
scroll to position [212, 0]
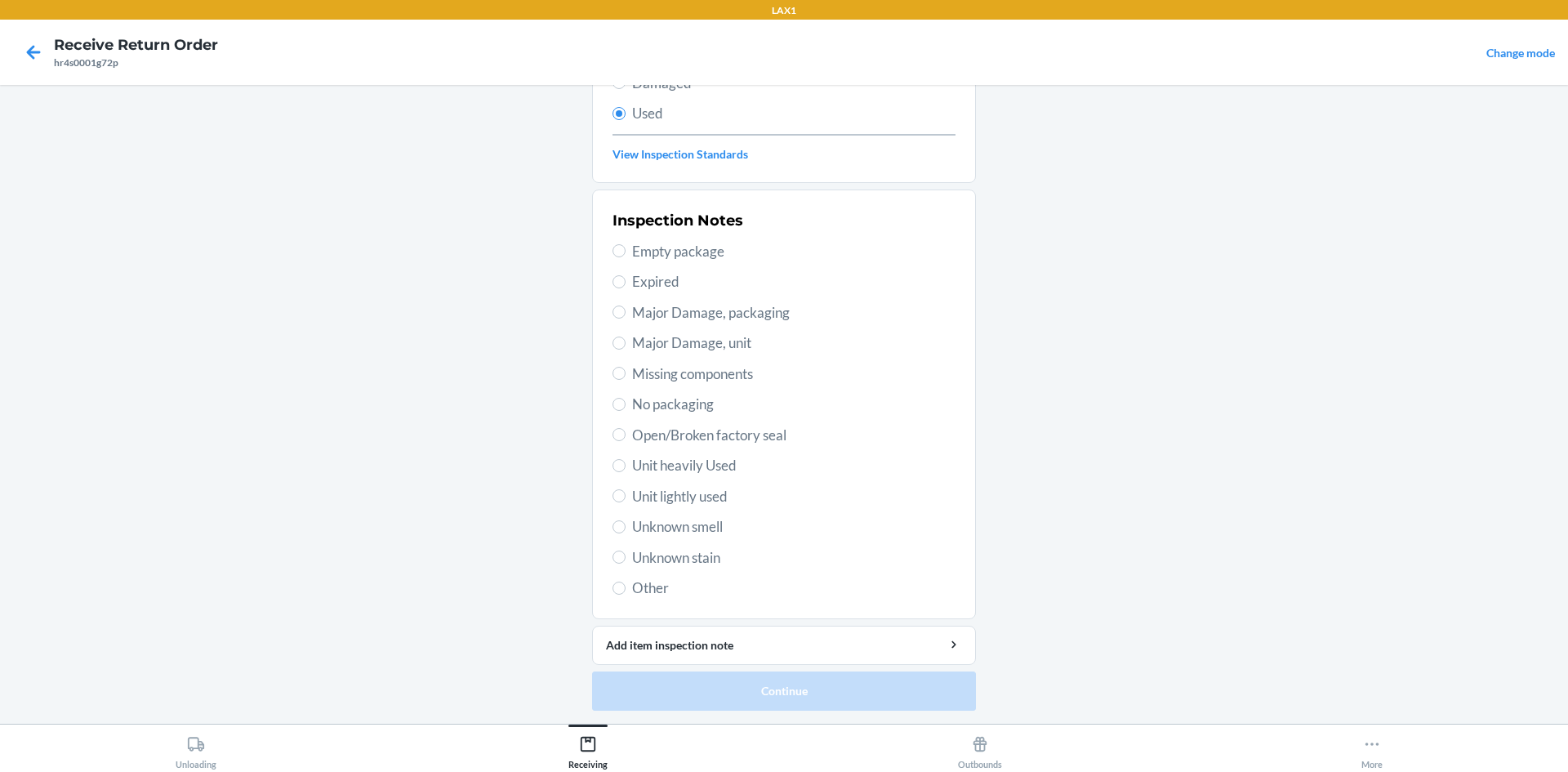
click at [639, 412] on span "No packaging" at bounding box center [794, 404] width 323 height 21
click at [626, 411] on input "No packaging" at bounding box center [619, 404] width 13 height 13
radio input "true"
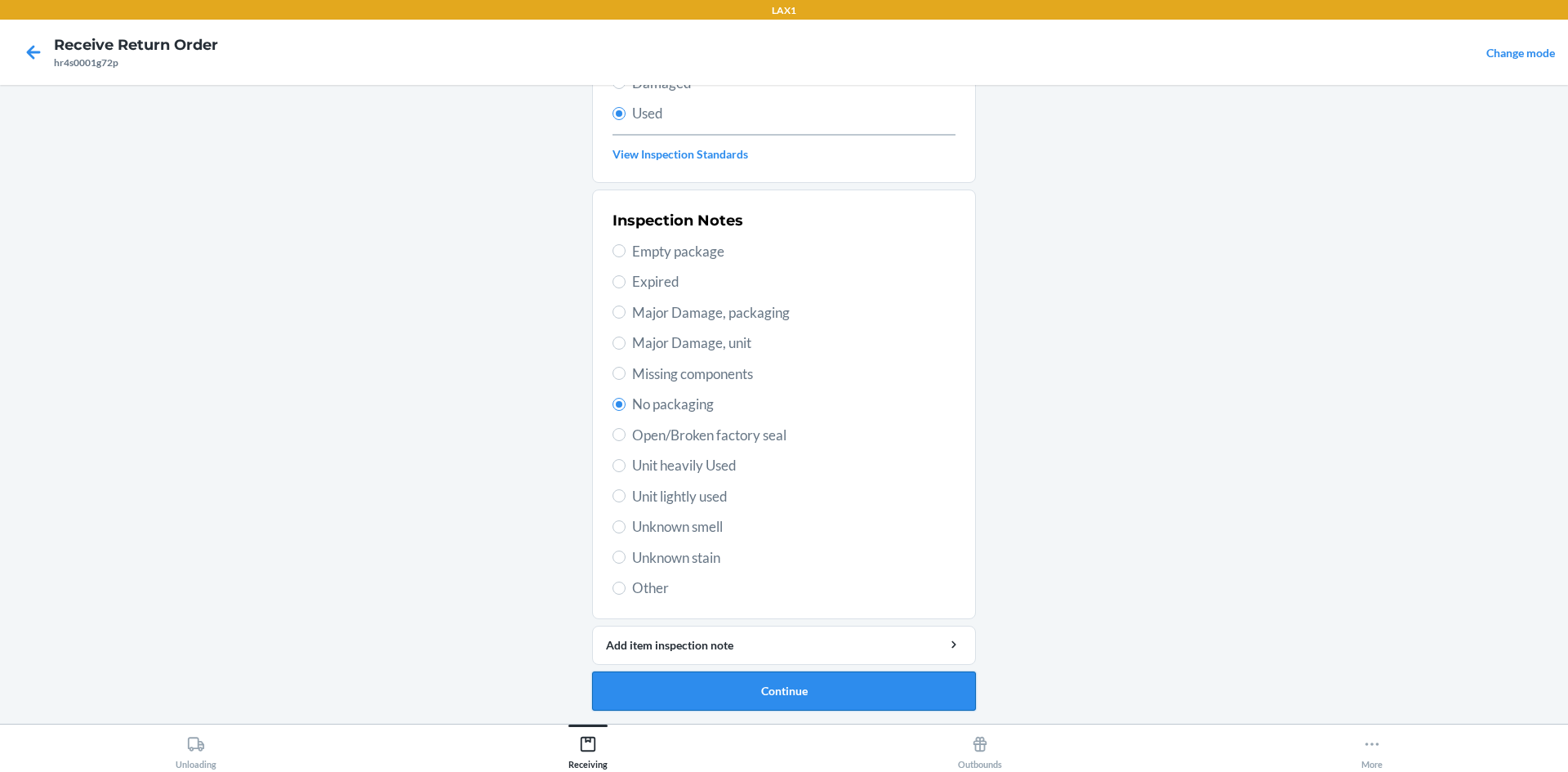
click at [753, 696] on button "Continue" at bounding box center [784, 691] width 384 height 39
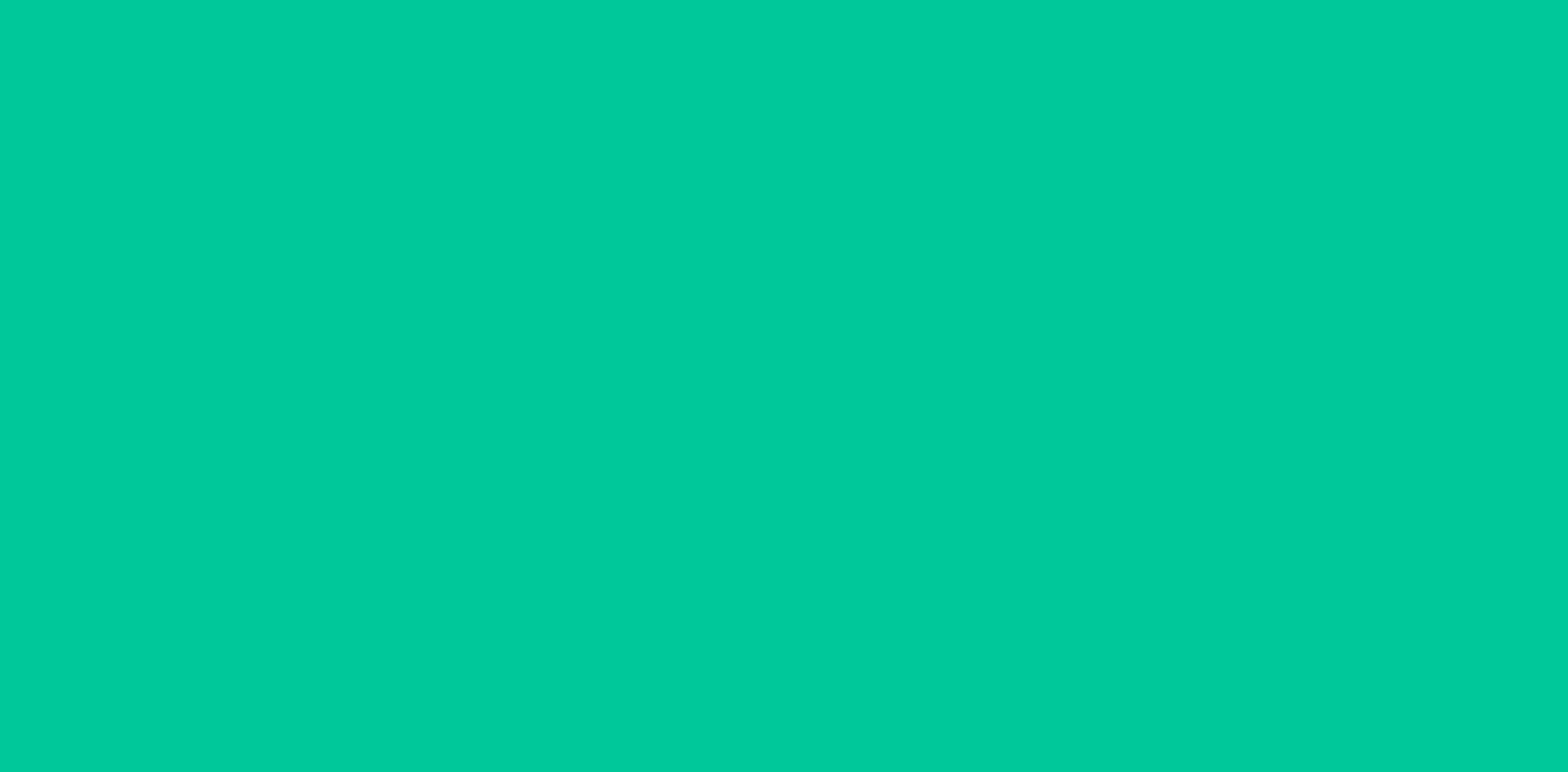
scroll to position [0, 0]
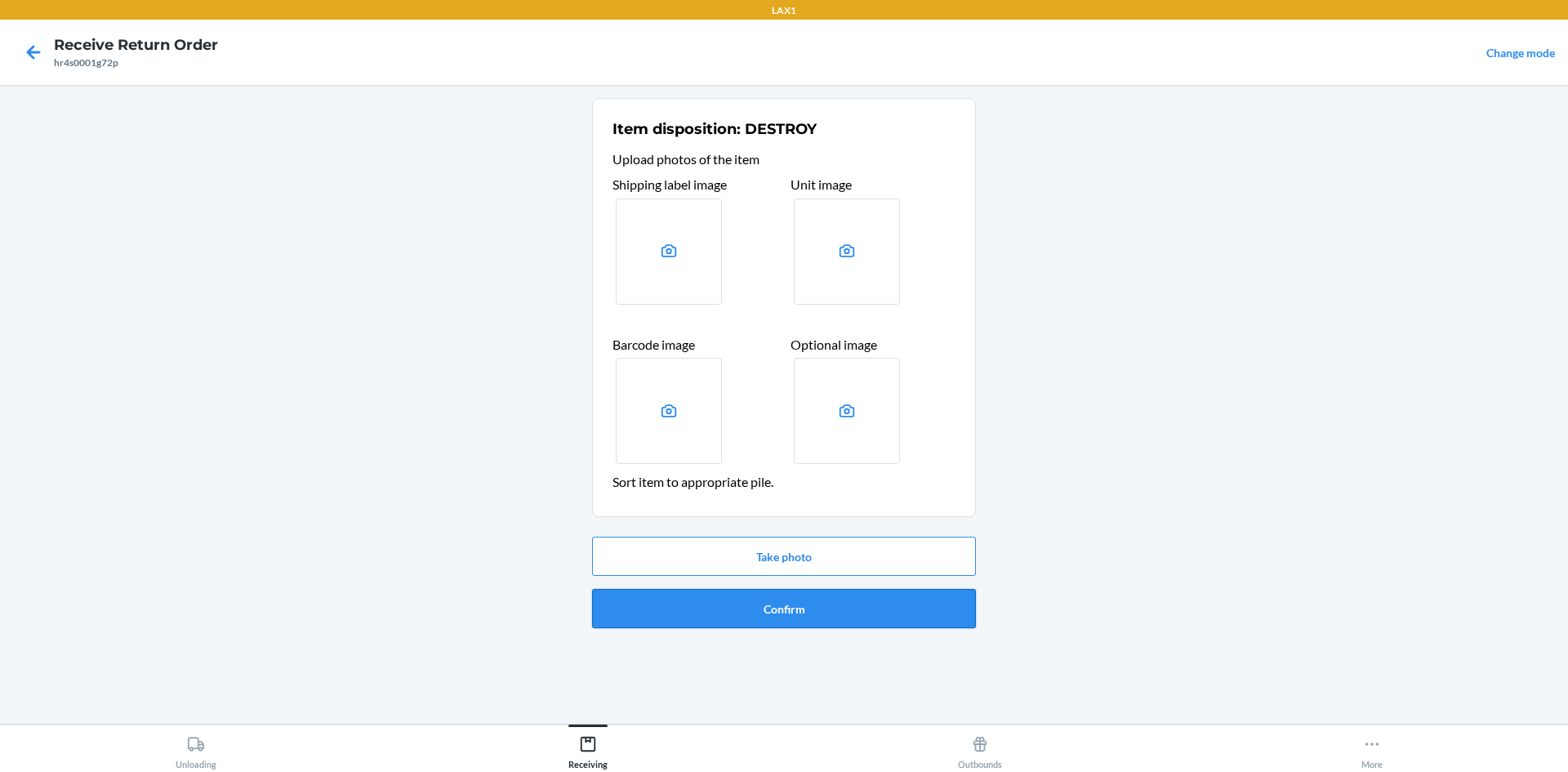
click at [717, 608] on button "Confirm" at bounding box center [784, 608] width 384 height 39
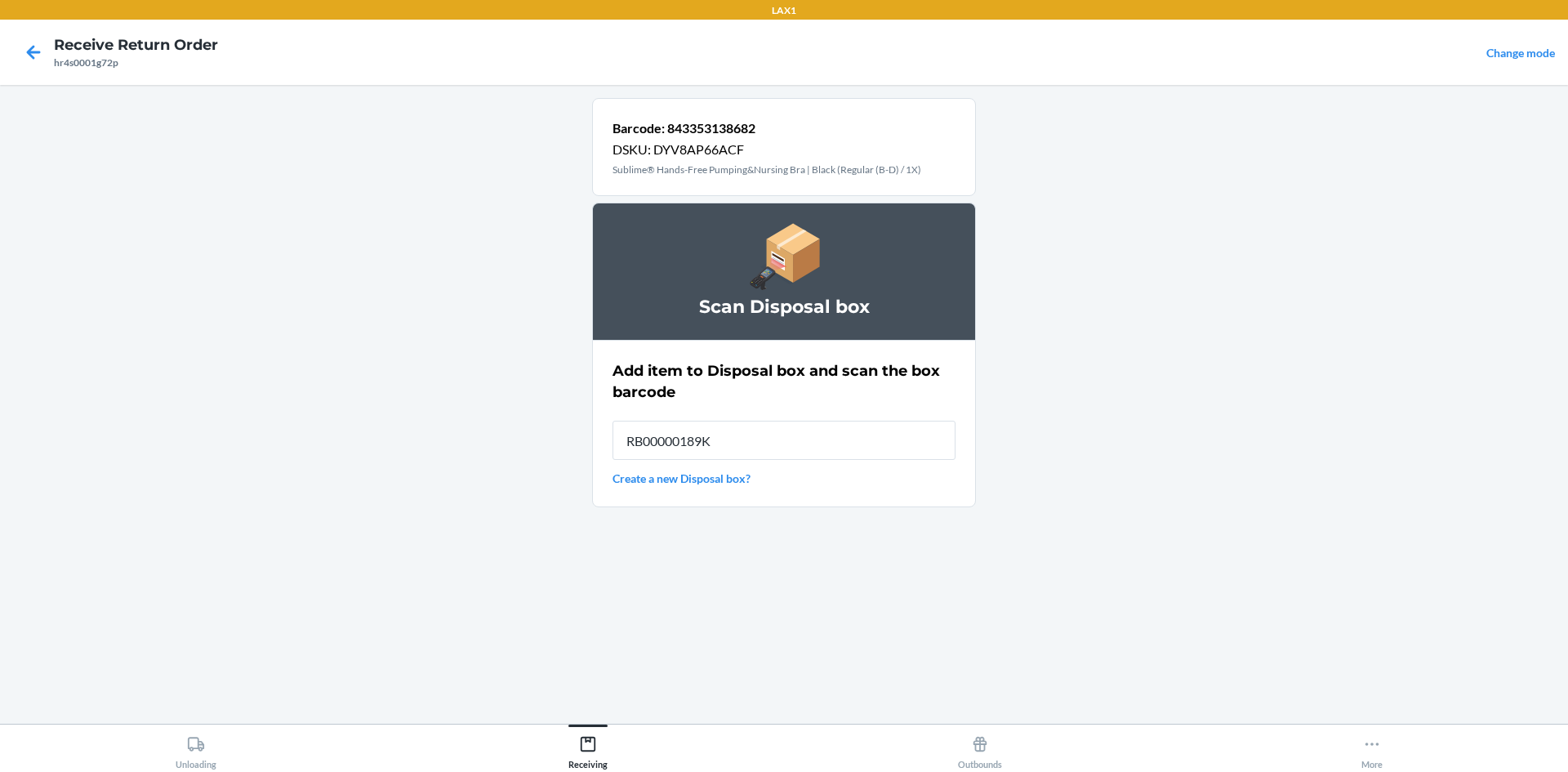
type input "RB00000189K"
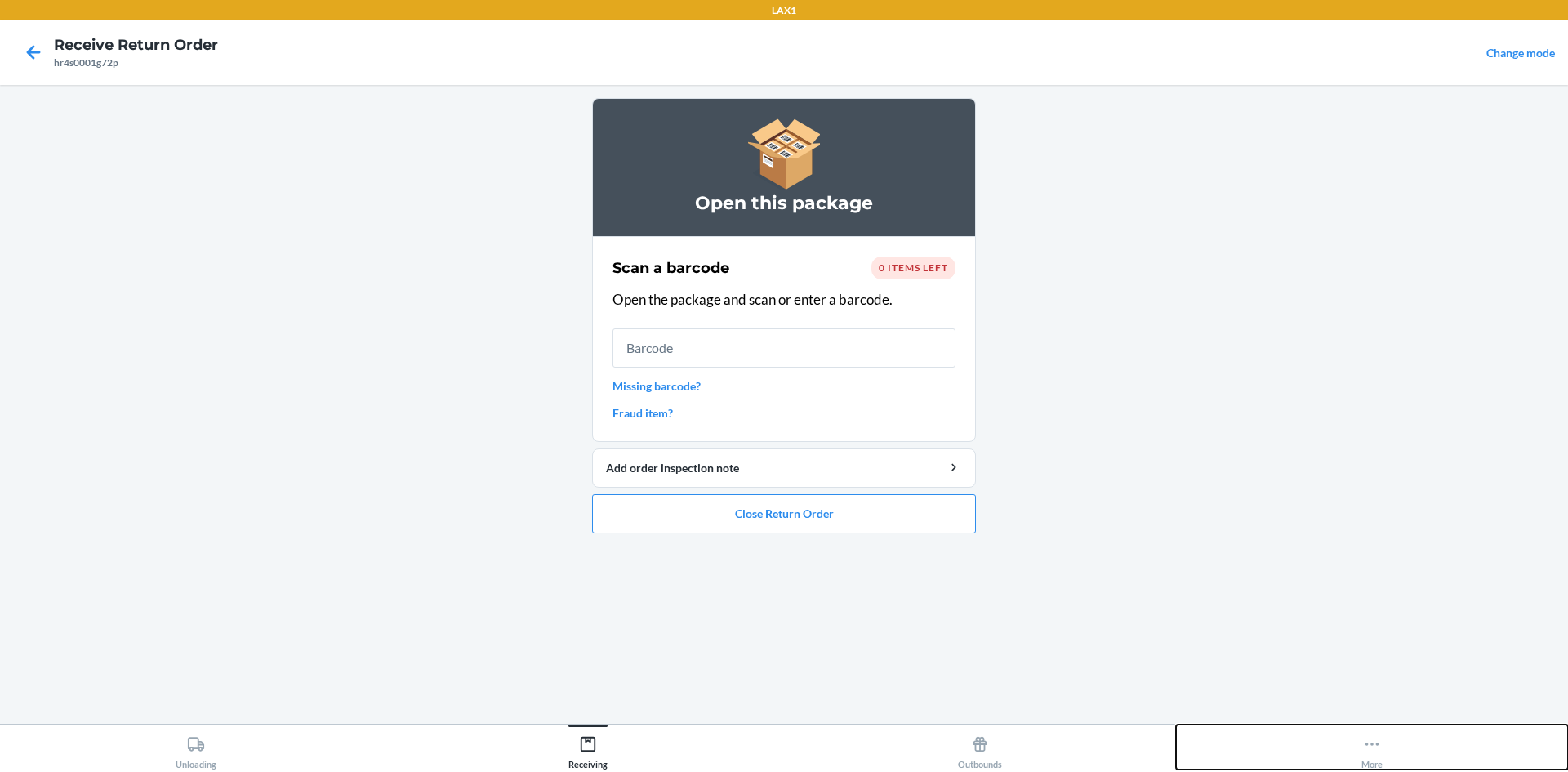
click at [1361, 758] on div "More" at bounding box center [1372, 748] width 21 height 41
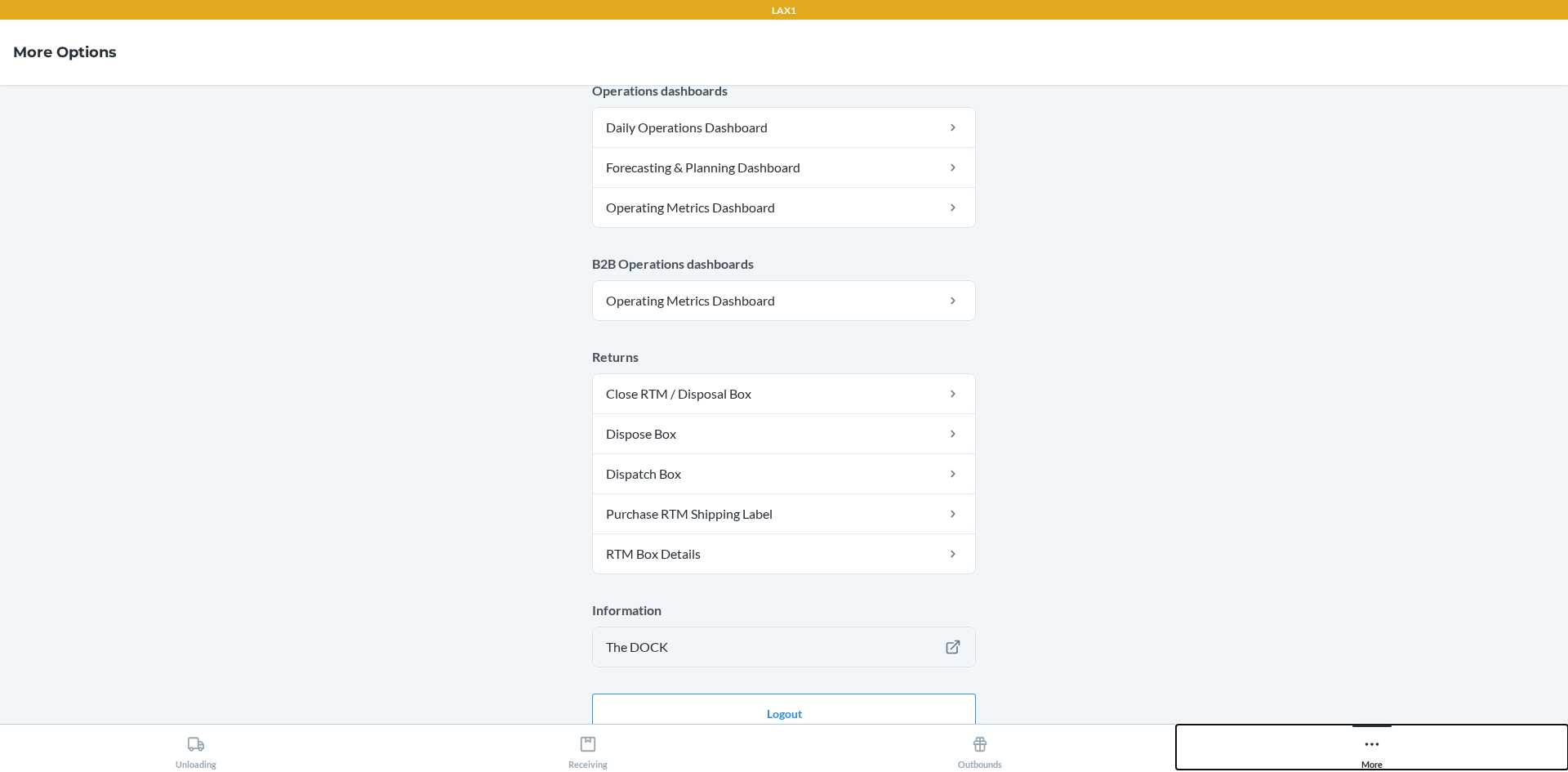
scroll to position [798, 0]
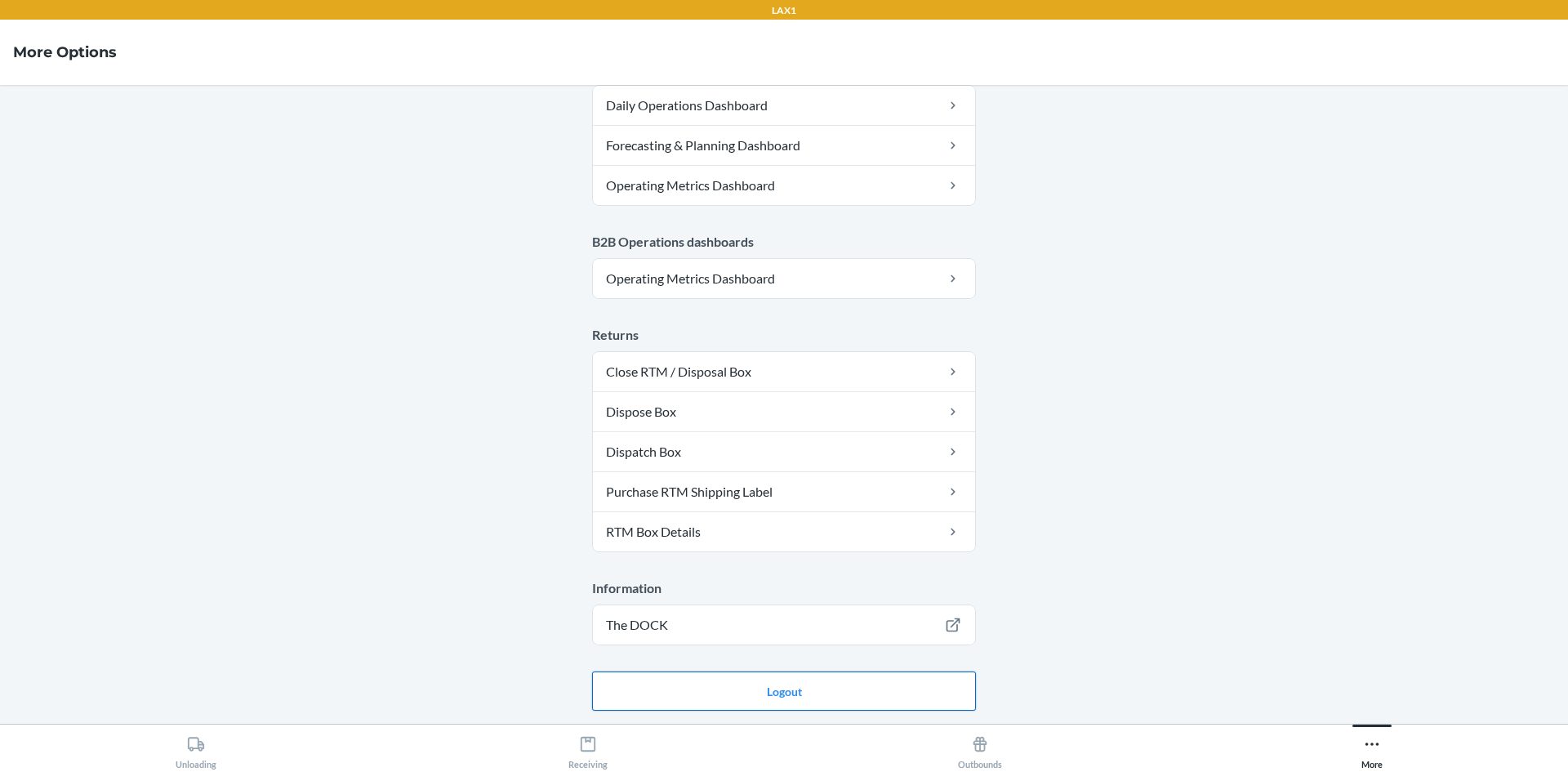
click at [785, 688] on button "Logout" at bounding box center [784, 691] width 384 height 39
